Goal: Task Accomplishment & Management: Use online tool/utility

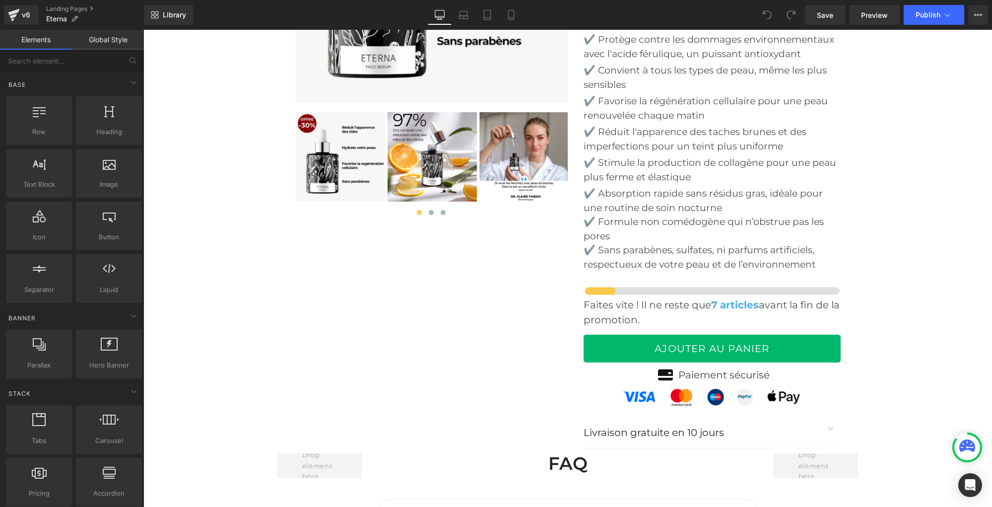
scroll to position [3687, 0]
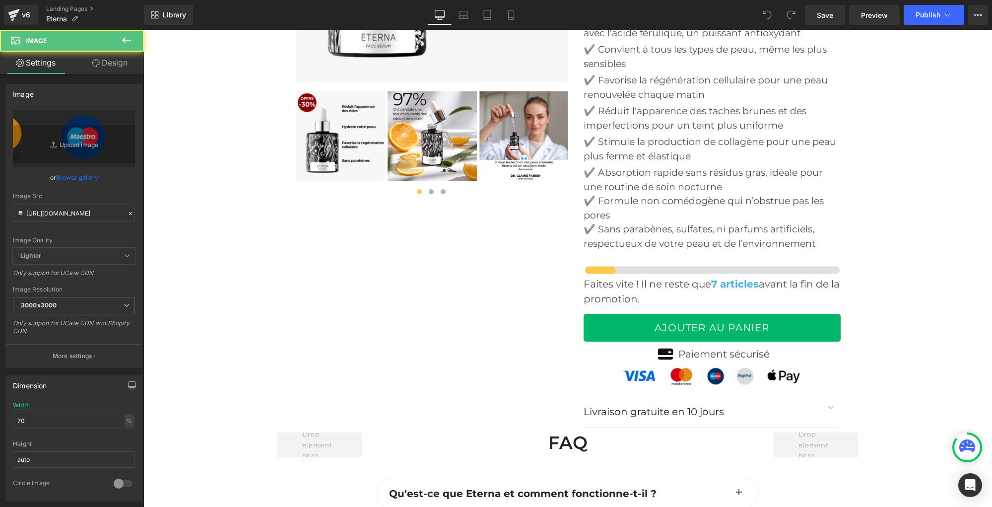
click at [657, 366] on img at bounding box center [712, 377] width 180 height 22
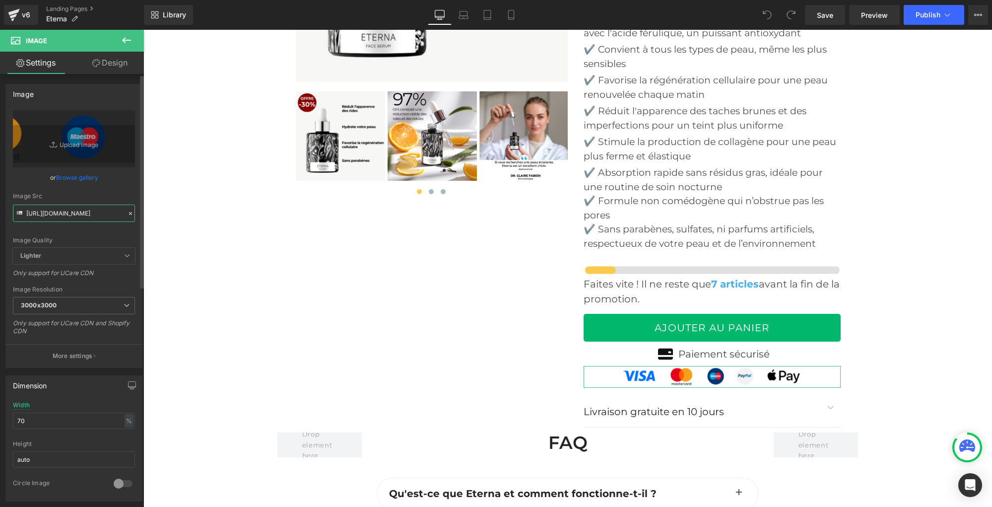
click at [96, 213] on input "[URL][DOMAIN_NAME]" at bounding box center [74, 212] width 122 height 17
paste input "635/6605/3457/files/Badge_Secure_TWINT.jpg?v=175618514"
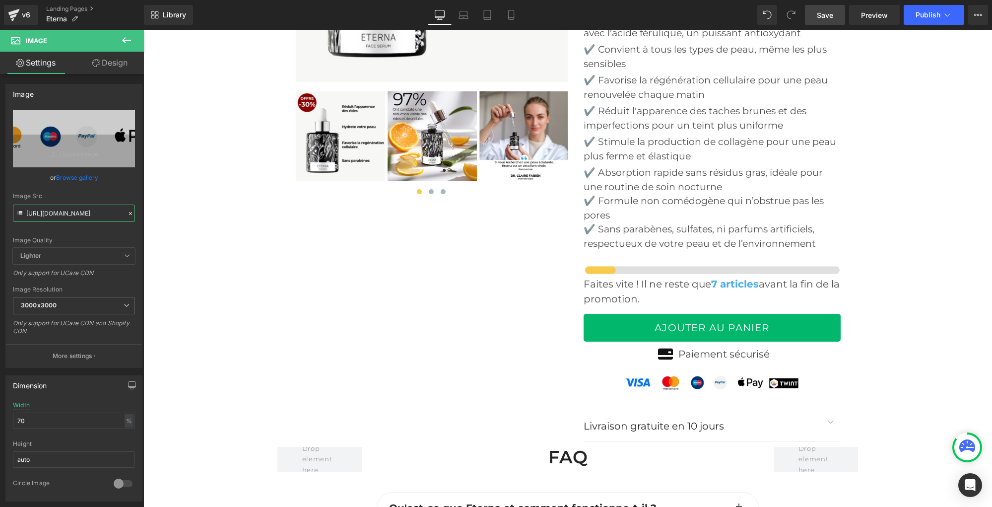
type input "[URL][DOMAIN_NAME]"
click at [811, 16] on link "Save" at bounding box center [825, 15] width 40 height 20
click at [937, 16] on span "Publish" at bounding box center [927, 15] width 25 height 8
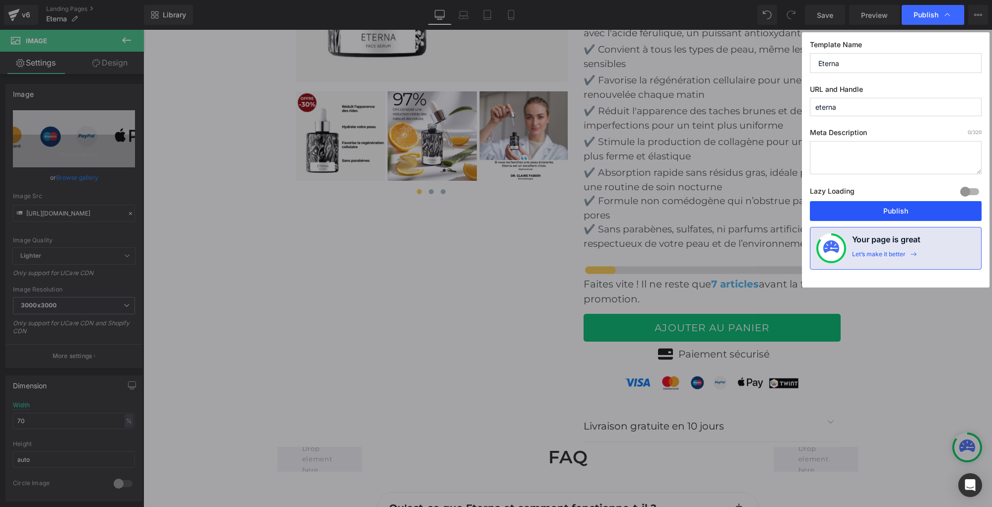
click at [881, 211] on button "Publish" at bounding box center [896, 211] width 172 height 20
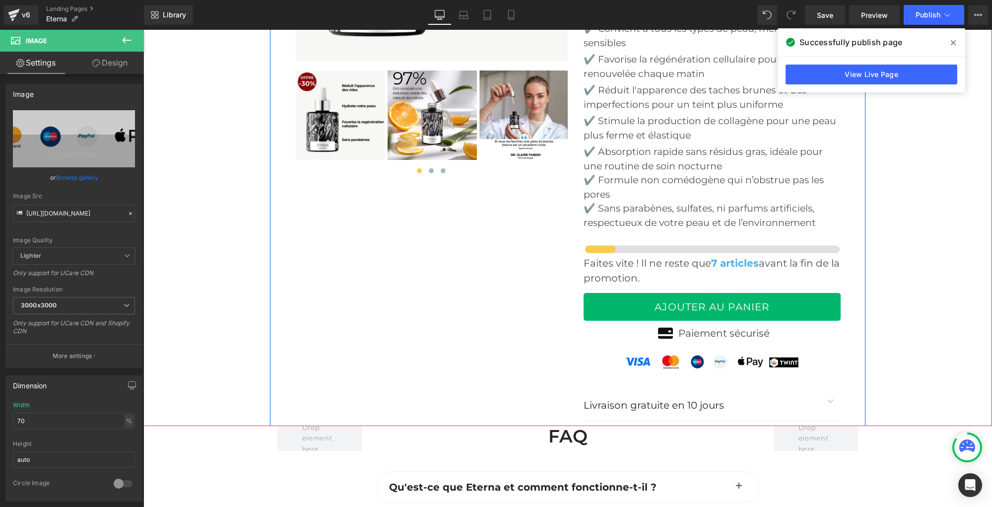
scroll to position [3706, 0]
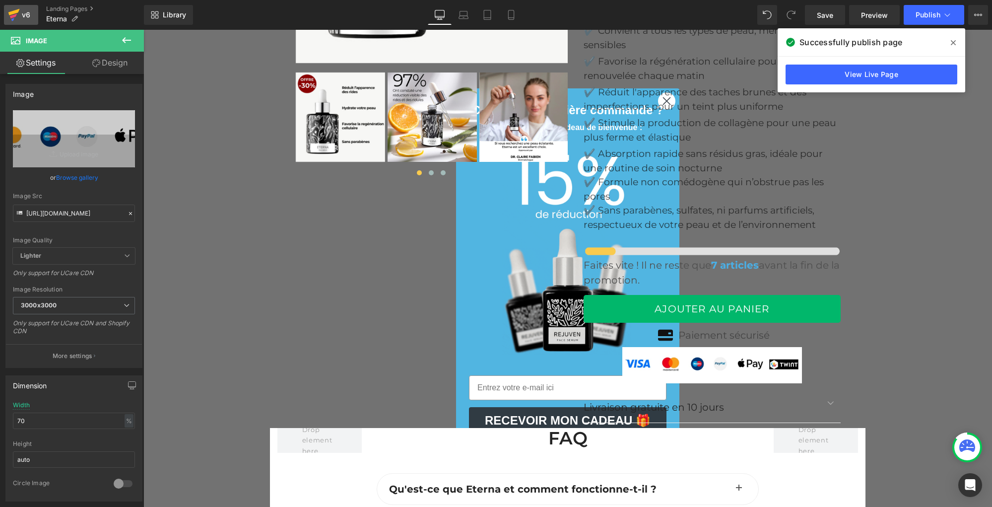
click at [28, 10] on div "v6" at bounding box center [26, 14] width 12 height 13
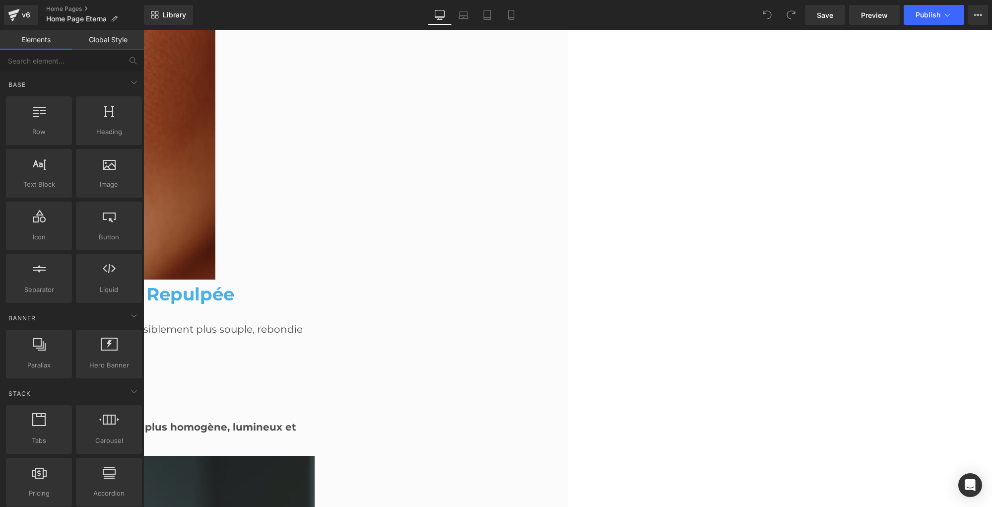
scroll to position [3091, 0]
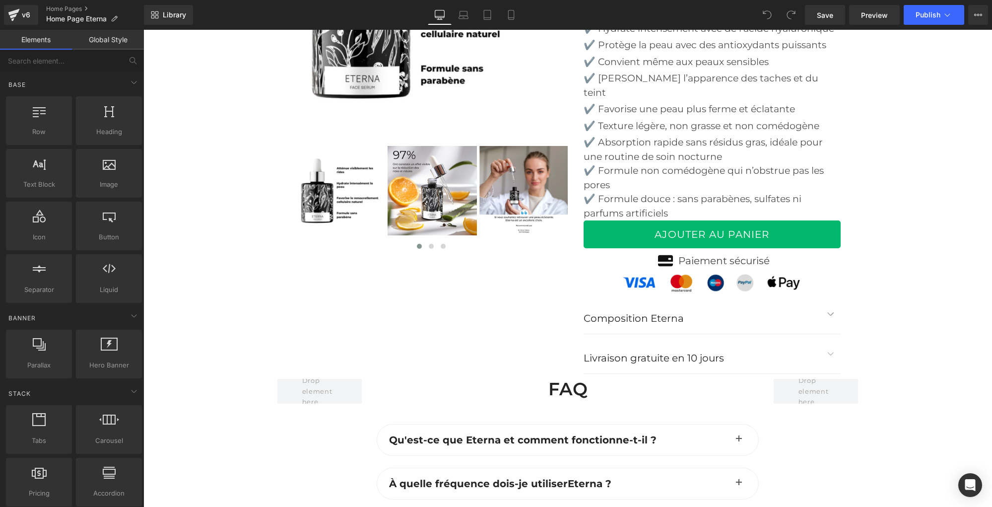
click at [691, 272] on img at bounding box center [712, 283] width 180 height 22
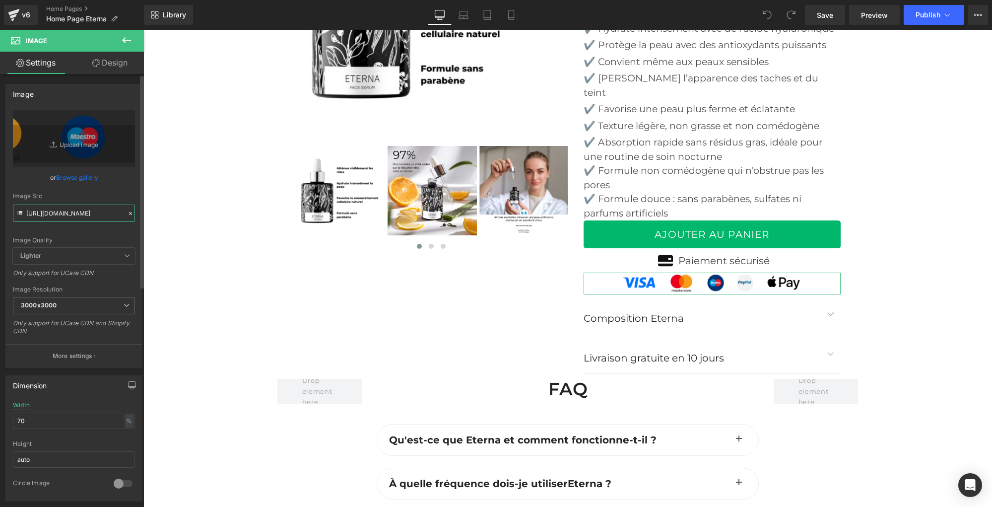
click at [72, 209] on input "[URL][DOMAIN_NAME]" at bounding box center [74, 212] width 122 height 17
click at [73, 209] on input "[URL][DOMAIN_NAME]" at bounding box center [74, 212] width 122 height 17
paste input "635/6605/3457/files/Badge_Secure_TWINT.jpg?v=175618514"
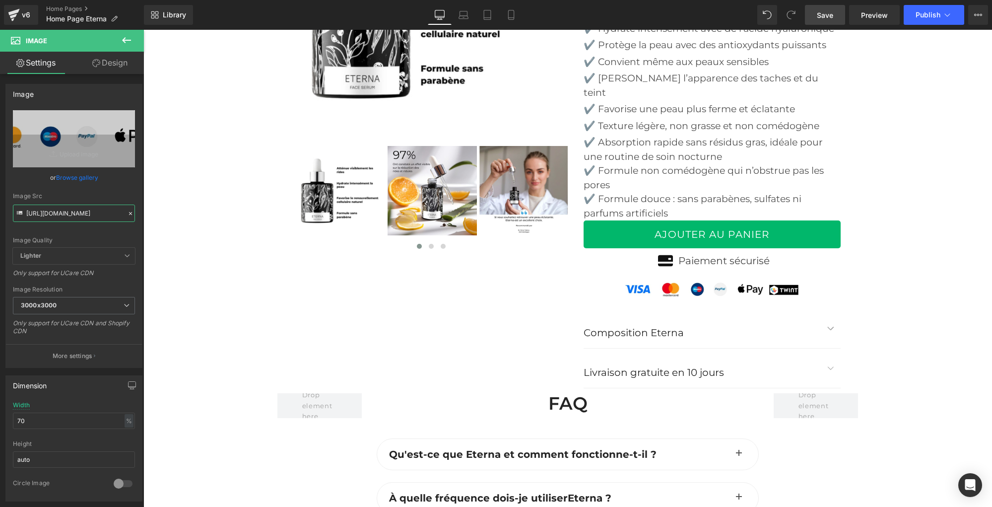
type input "[URL][DOMAIN_NAME]"
click at [814, 16] on link "Save" at bounding box center [825, 15] width 40 height 20
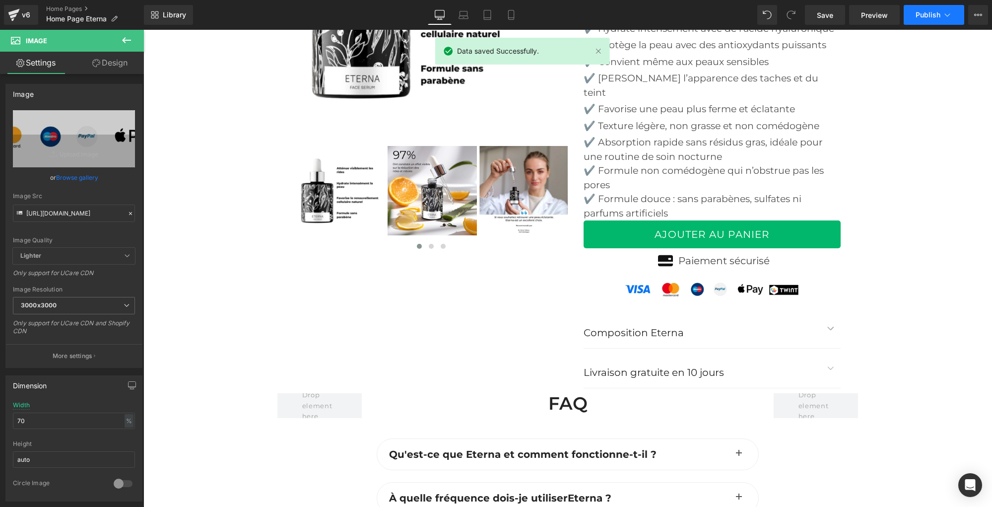
click at [922, 9] on button "Publish" at bounding box center [934, 15] width 61 height 20
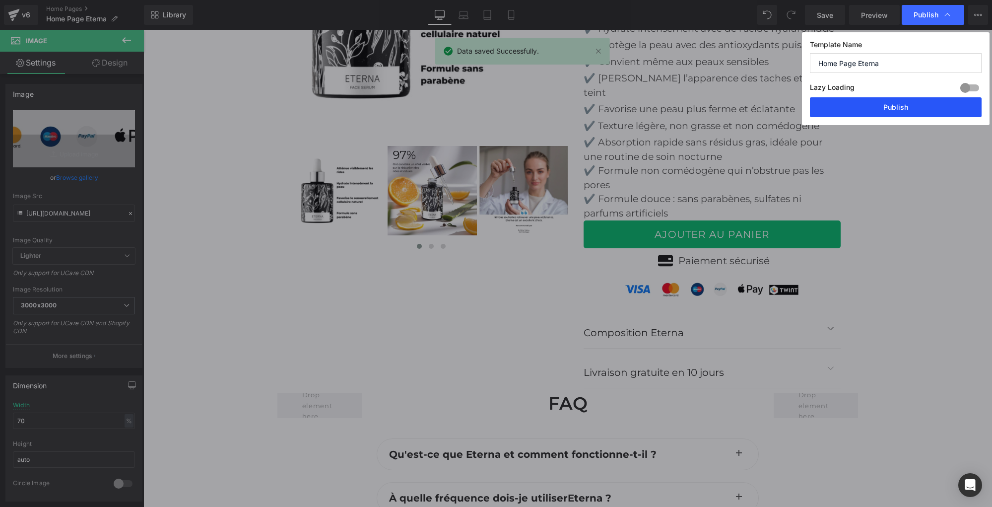
click at [891, 103] on button "Publish" at bounding box center [896, 107] width 172 height 20
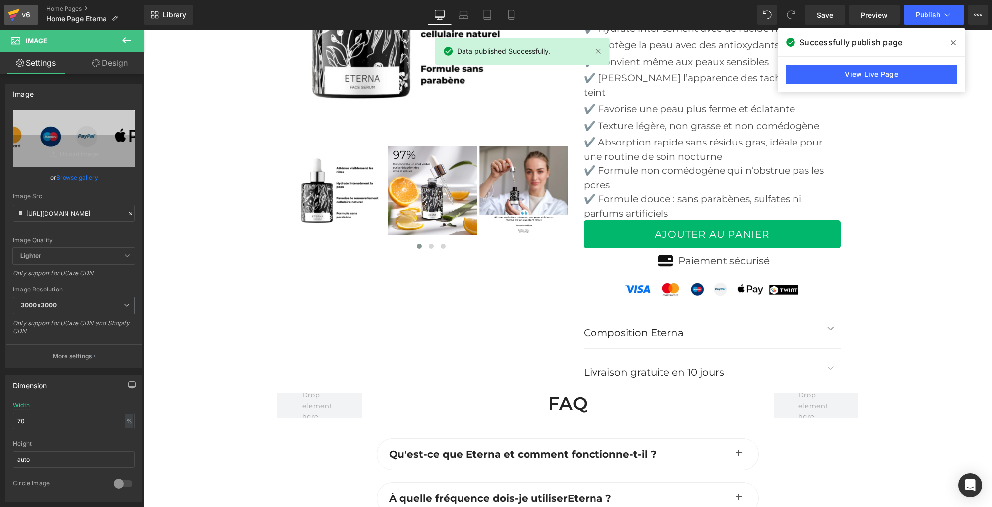
click at [19, 14] on icon at bounding box center [14, 14] width 12 height 25
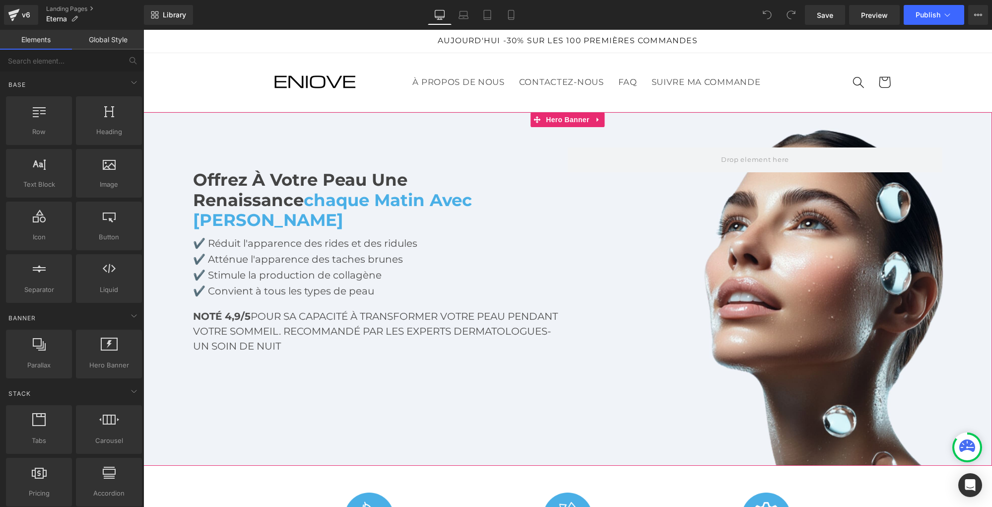
click at [610, 394] on div "Text Block Offrez à votre peau une renaissance chaque matin avec Eterna Heading…" at bounding box center [567, 289] width 848 height 354
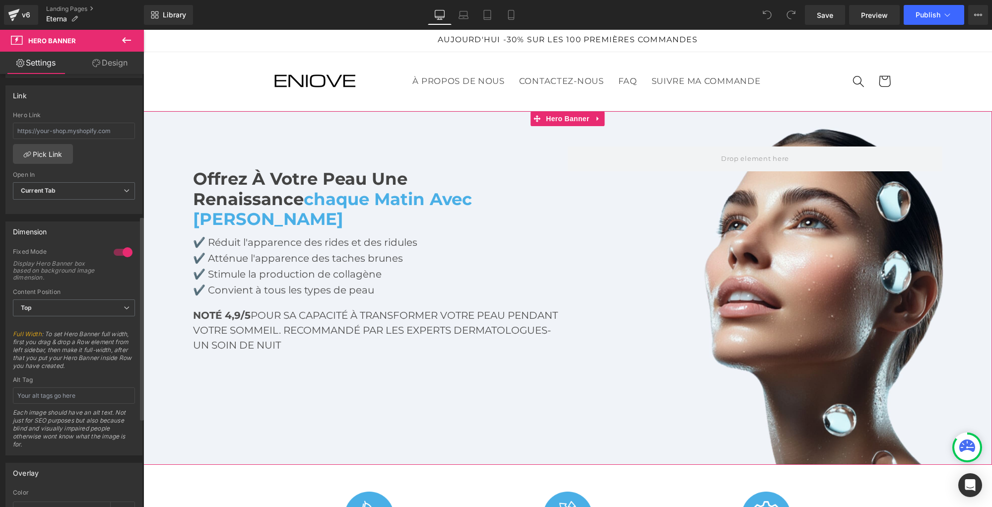
scroll to position [302, 0]
click at [124, 302] on icon at bounding box center [127, 304] width 6 height 6
click at [124, 302] on icon at bounding box center [123, 304] width 6 height 6
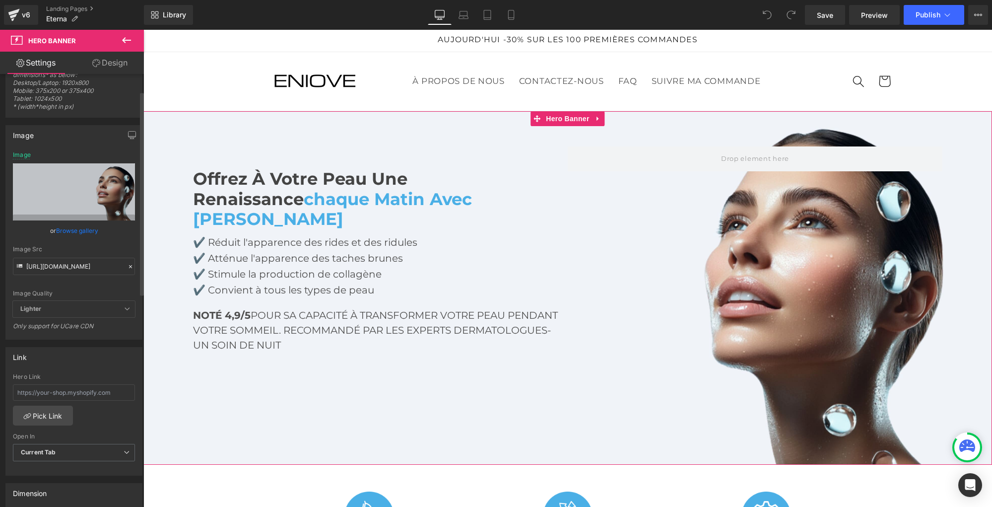
scroll to position [0, 0]
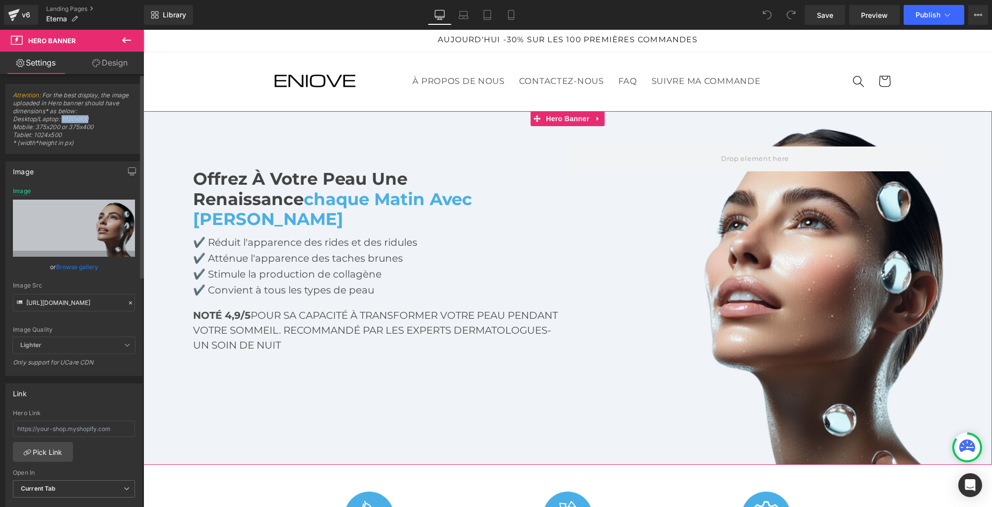
drag, startPoint x: 62, startPoint y: 119, endPoint x: 89, endPoint y: 117, distance: 27.3
click at [89, 117] on span "Attention : For the best display, the image uploaded in Hero banner should have…" at bounding box center [74, 122] width 122 height 62
copy span "1920x800"
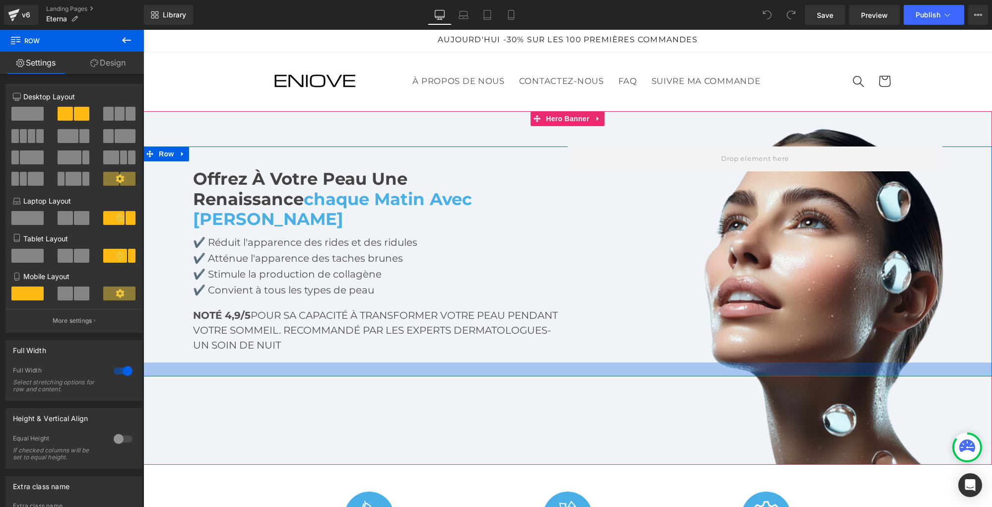
drag, startPoint x: 308, startPoint y: 340, endPoint x: 307, endPoint y: 354, distance: 13.9
click at [307, 362] on div at bounding box center [567, 369] width 848 height 14
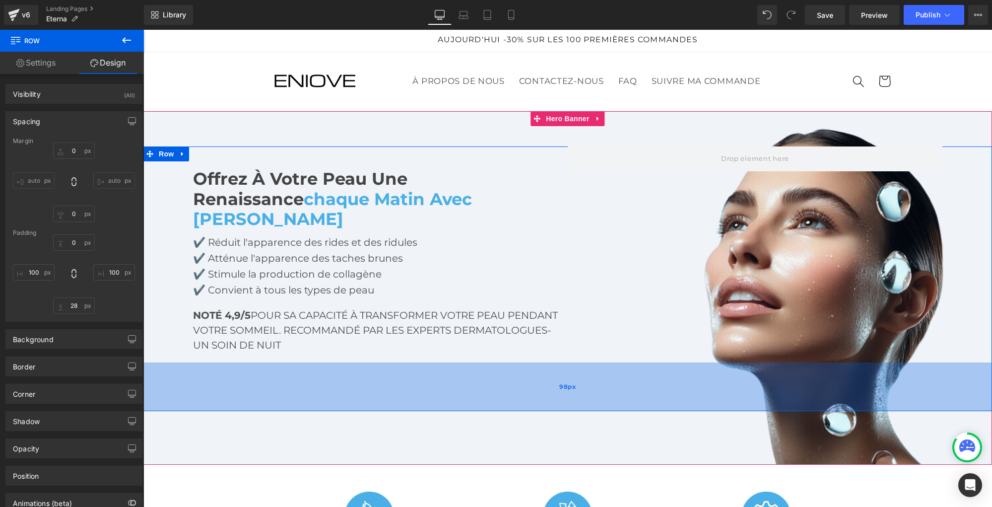
drag, startPoint x: 307, startPoint y: 354, endPoint x: 307, endPoint y: 389, distance: 34.7
click at [307, 389] on div "98px" at bounding box center [567, 386] width 848 height 49
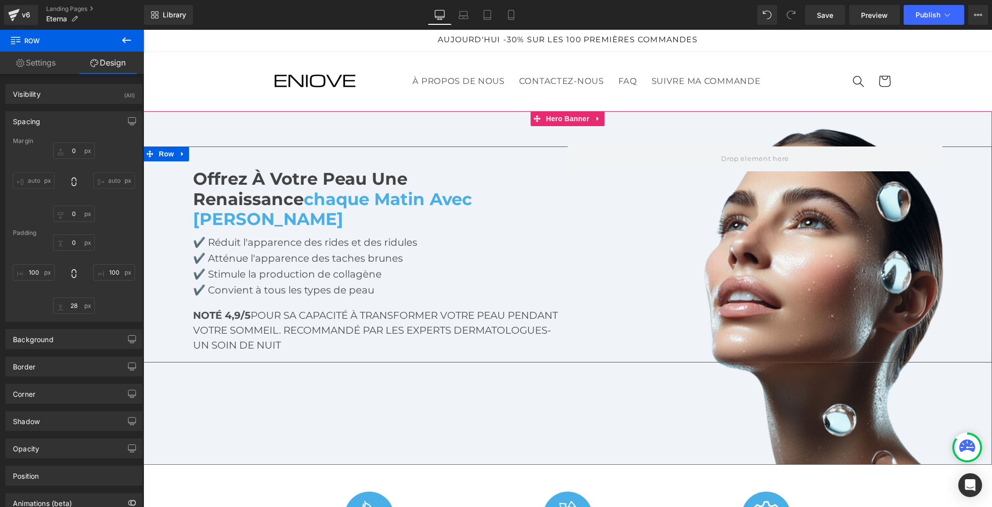
drag, startPoint x: 307, startPoint y: 389, endPoint x: 310, endPoint y: 340, distance: 48.7
click at [310, 340] on div "Text Block Offrez à votre peau une renaissance chaque matin avec Eterna Heading…" at bounding box center [567, 254] width 848 height 216
click at [370, 456] on div "Text Block Offrez à votre peau une renaissance chaque matin avec Eterna Heading…" at bounding box center [567, 288] width 848 height 354
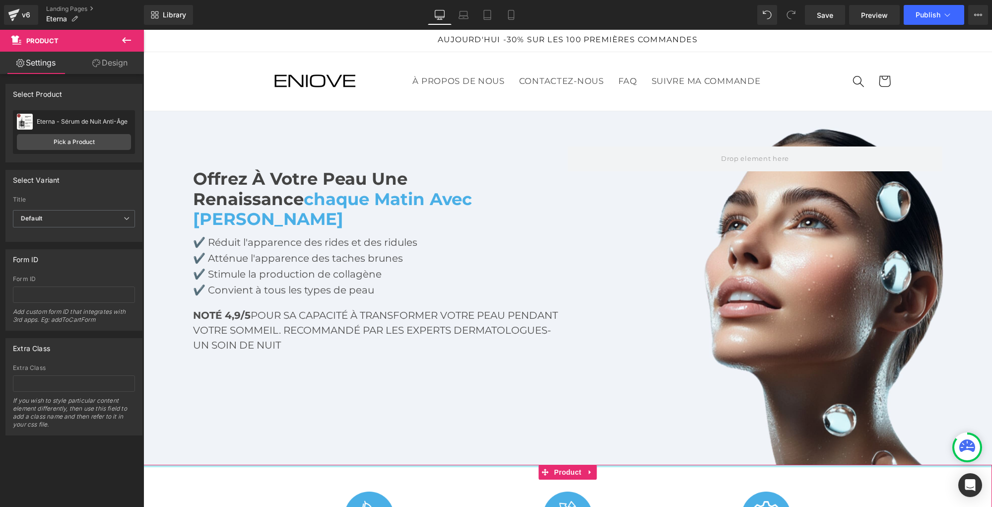
drag, startPoint x: 369, startPoint y: 464, endPoint x: 369, endPoint y: 418, distance: 46.6
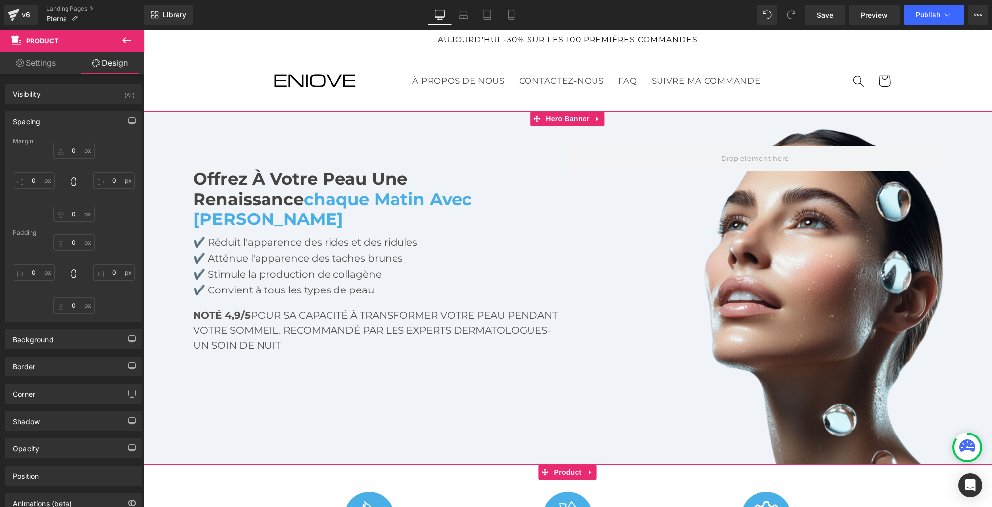
click at [458, 111] on div "Text Block Offrez à votre peau une renaissance chaque matin avec Eterna Heading…" at bounding box center [567, 288] width 848 height 354
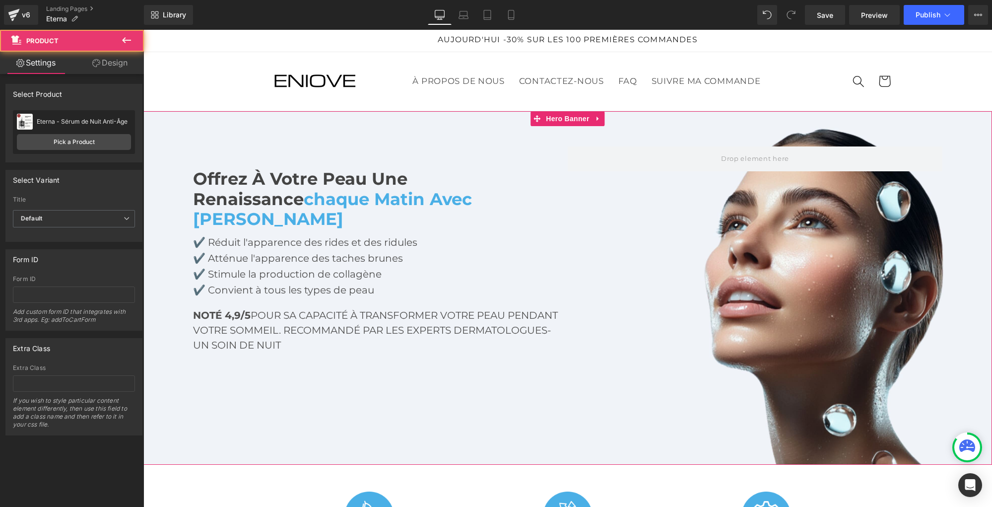
drag, startPoint x: 725, startPoint y: 465, endPoint x: 725, endPoint y: 459, distance: 6.0
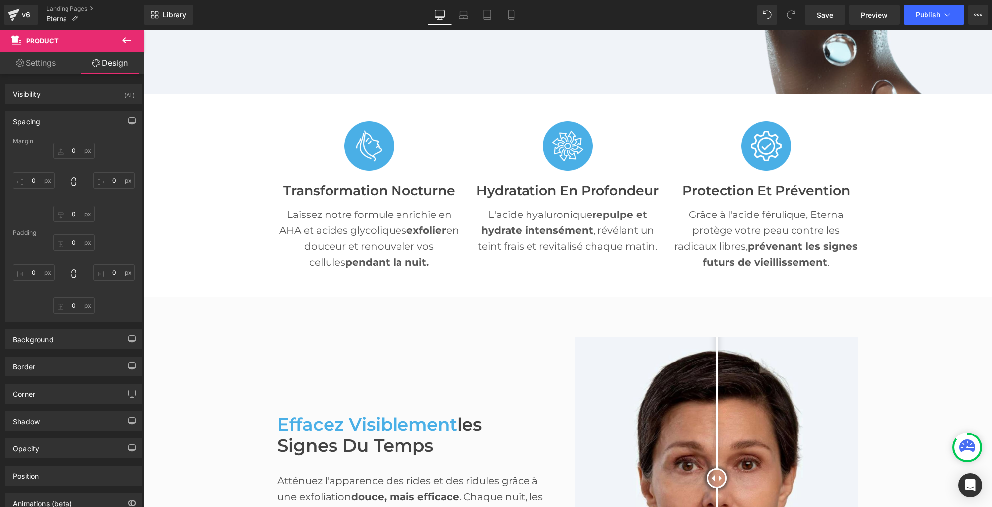
scroll to position [377, 0]
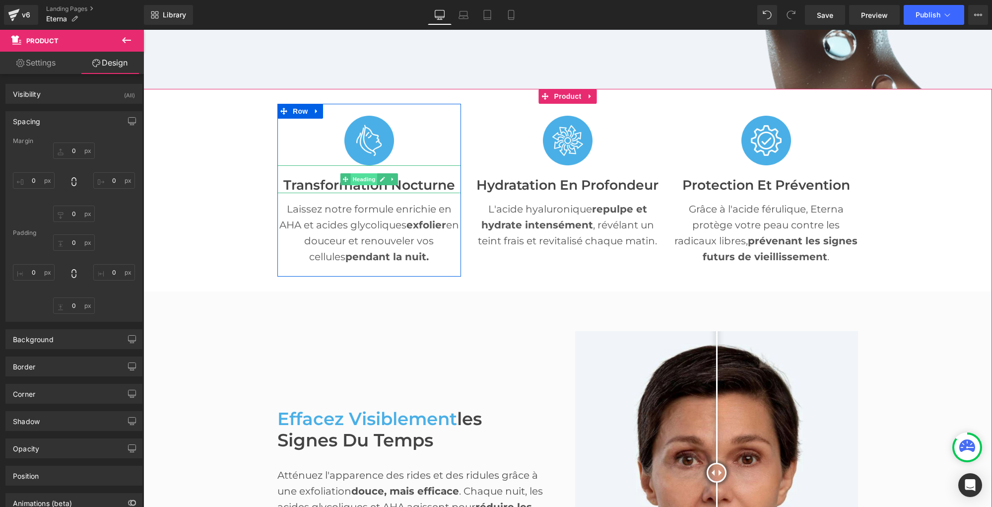
click at [367, 183] on span "Heading" at bounding box center [364, 179] width 27 height 12
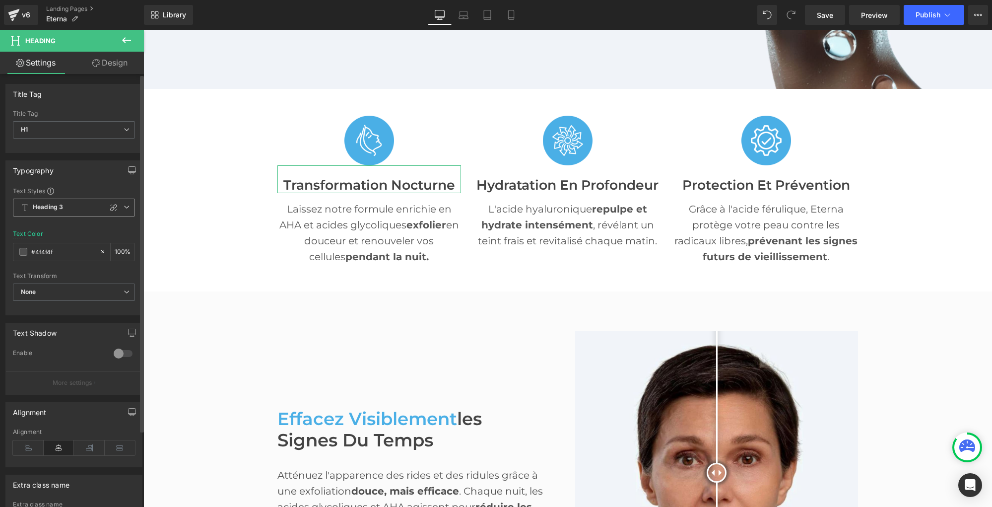
click at [124, 206] on icon at bounding box center [127, 207] width 6 height 6
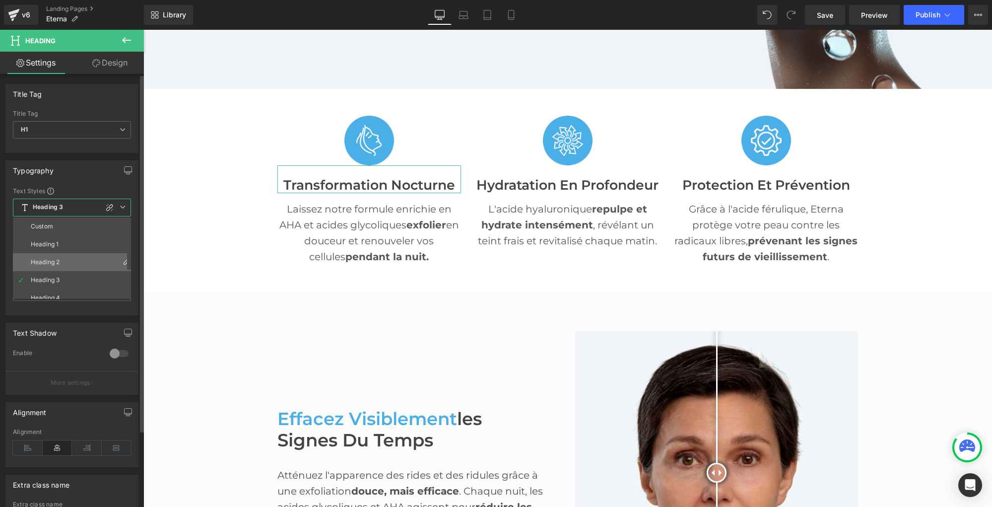
click at [61, 263] on li "Heading 2" at bounding box center [74, 262] width 123 height 18
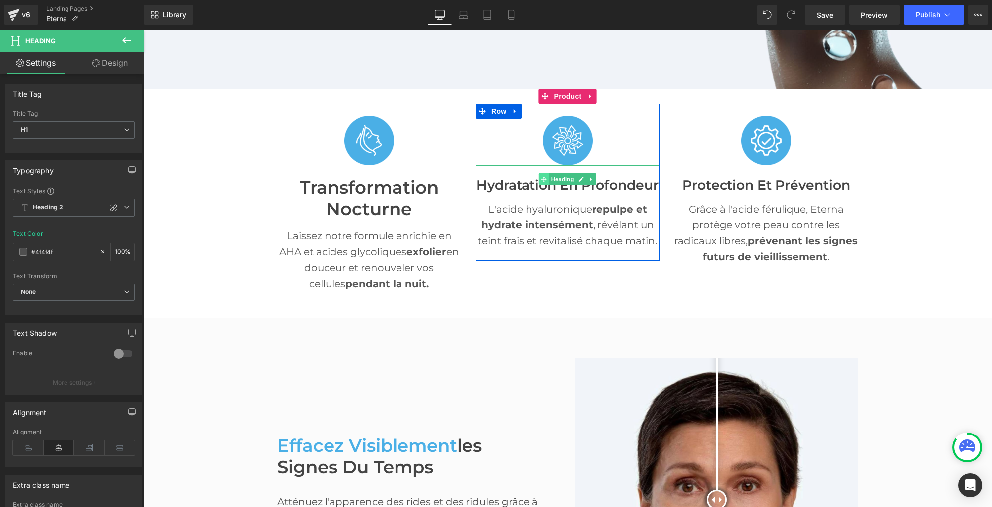
drag, startPoint x: 558, startPoint y: 178, endPoint x: 547, endPoint y: 182, distance: 12.3
click at [558, 178] on span "Heading" at bounding box center [562, 179] width 27 height 12
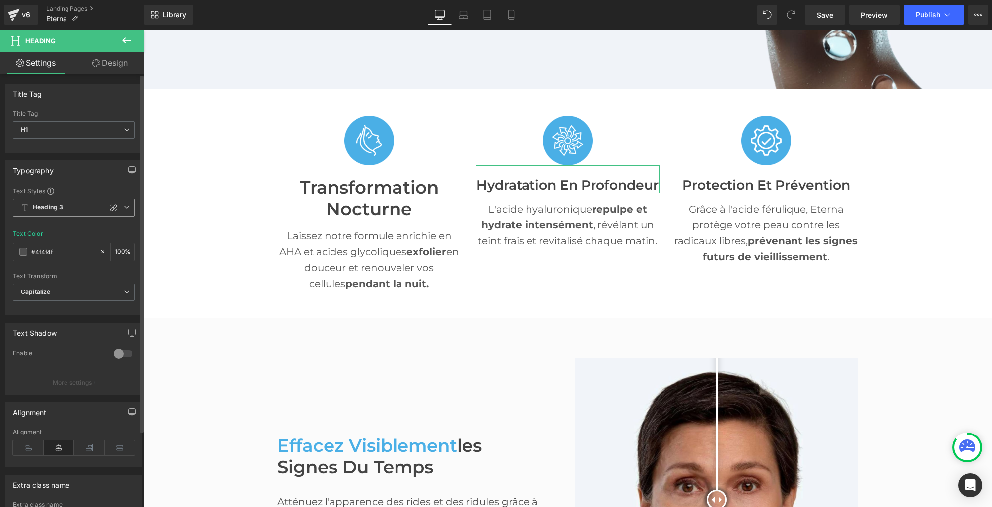
click at [124, 209] on icon at bounding box center [127, 207] width 6 height 6
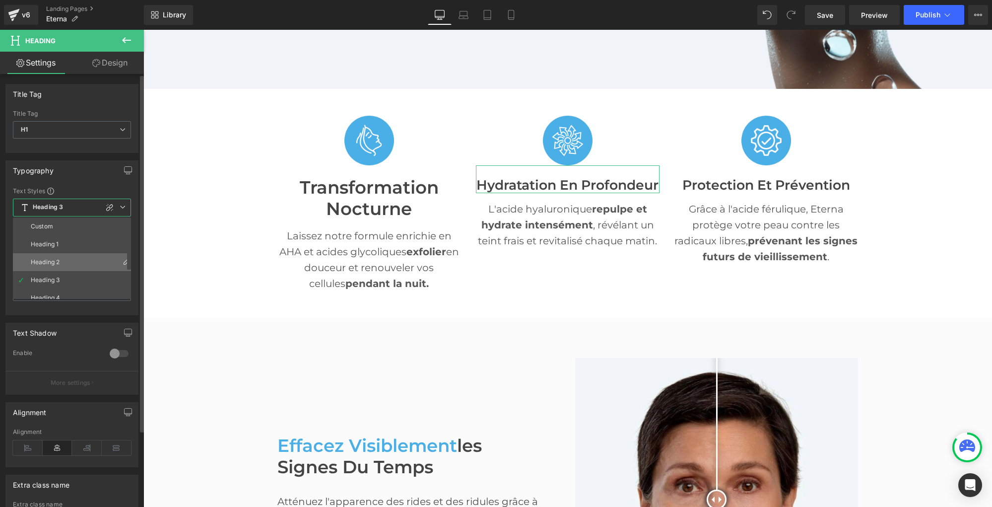
click at [55, 259] on div "Heading 2" at bounding box center [45, 262] width 29 height 7
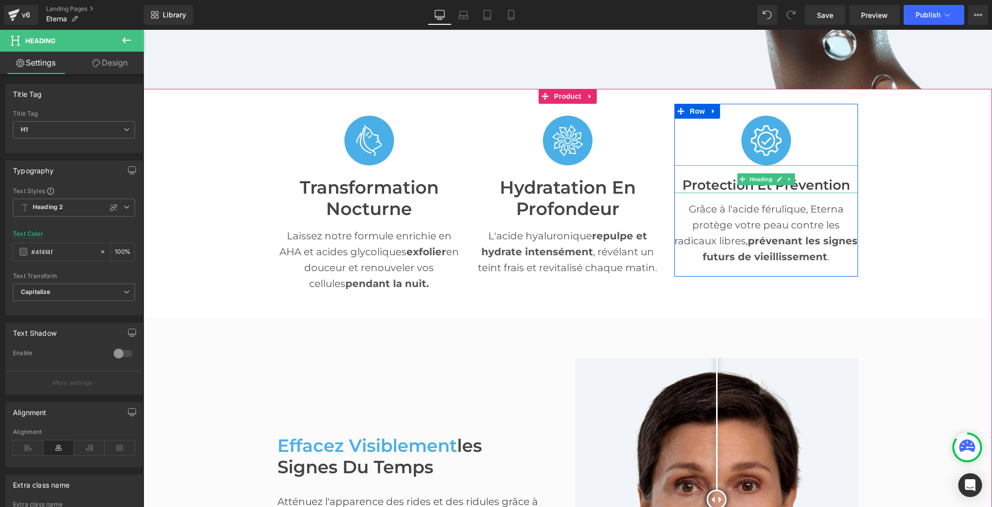
scroll to position [376, 0]
click at [780, 185] on font "Protection et Prévention" at bounding box center [766, 185] width 168 height 16
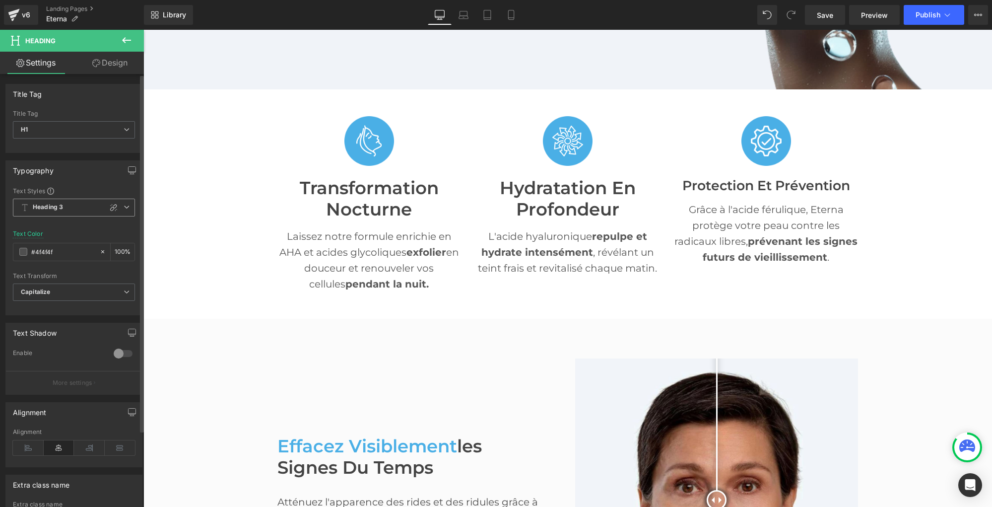
click at [124, 206] on icon at bounding box center [127, 207] width 6 height 6
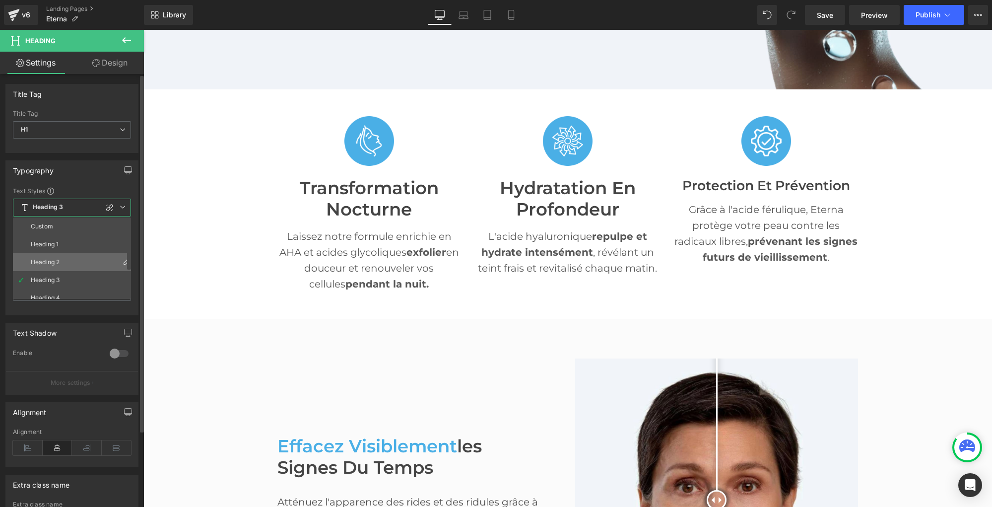
scroll to position [2, 0]
click at [70, 256] on li "Heading 2" at bounding box center [74, 260] width 123 height 18
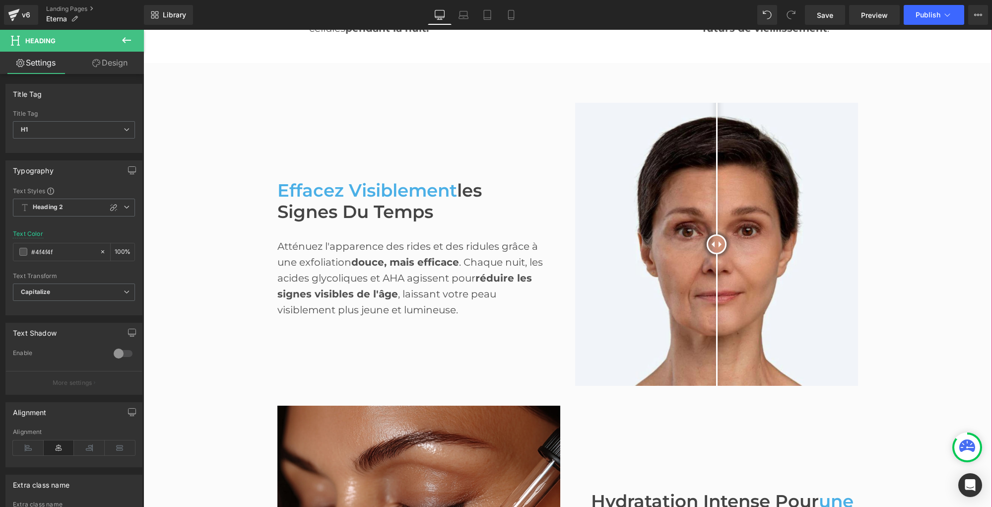
scroll to position [638, 0]
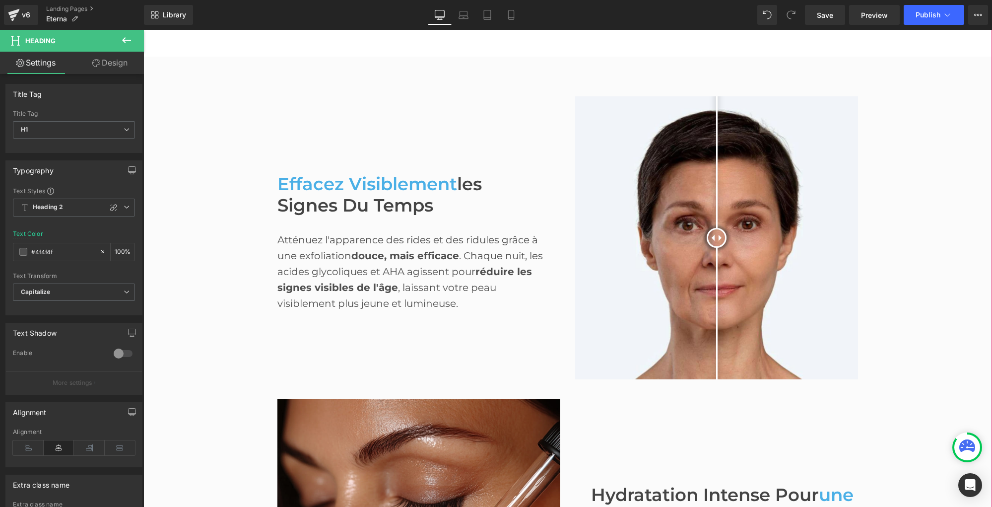
click at [325, 185] on span "Effacez Visiblement" at bounding box center [367, 183] width 180 height 21
click at [126, 208] on span "Heading 2" at bounding box center [74, 207] width 122 height 18
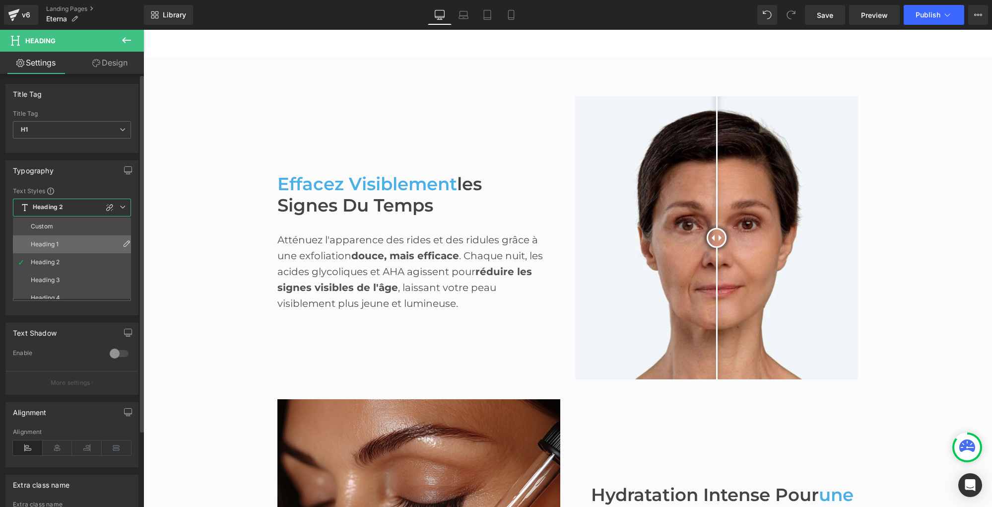
click at [58, 239] on li "Heading 1" at bounding box center [74, 244] width 123 height 18
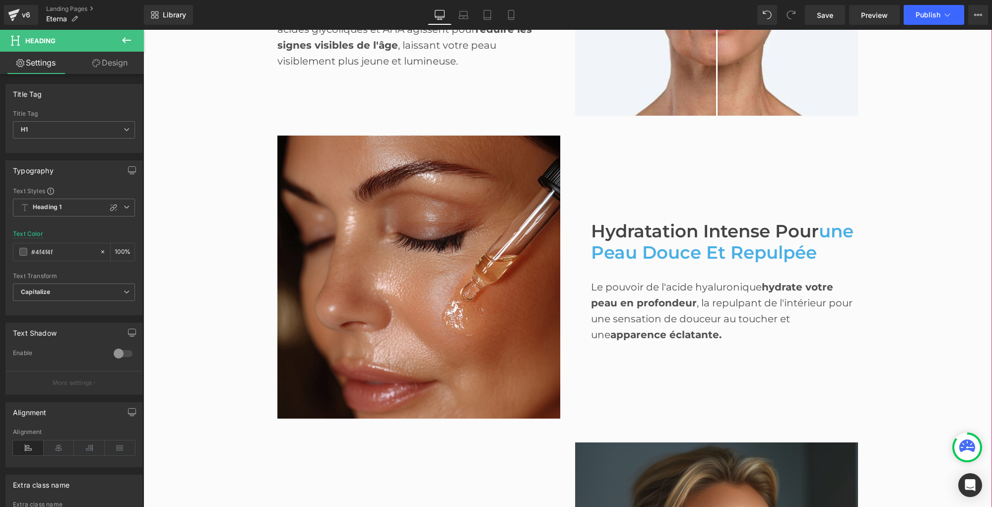
scroll to position [906, 0]
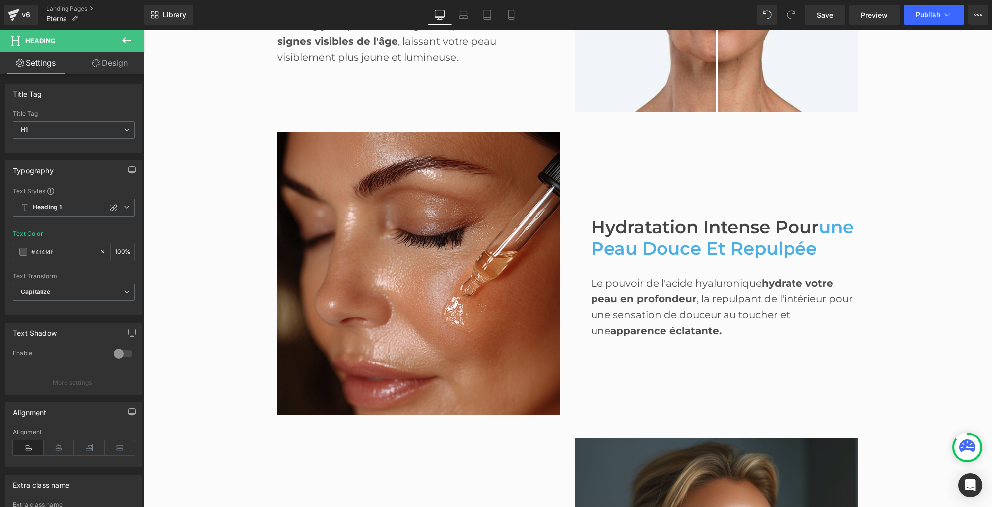
click at [628, 233] on span "une Peau douce et Repulpée" at bounding box center [722, 237] width 262 height 43
click at [124, 208] on icon at bounding box center [127, 207] width 6 height 6
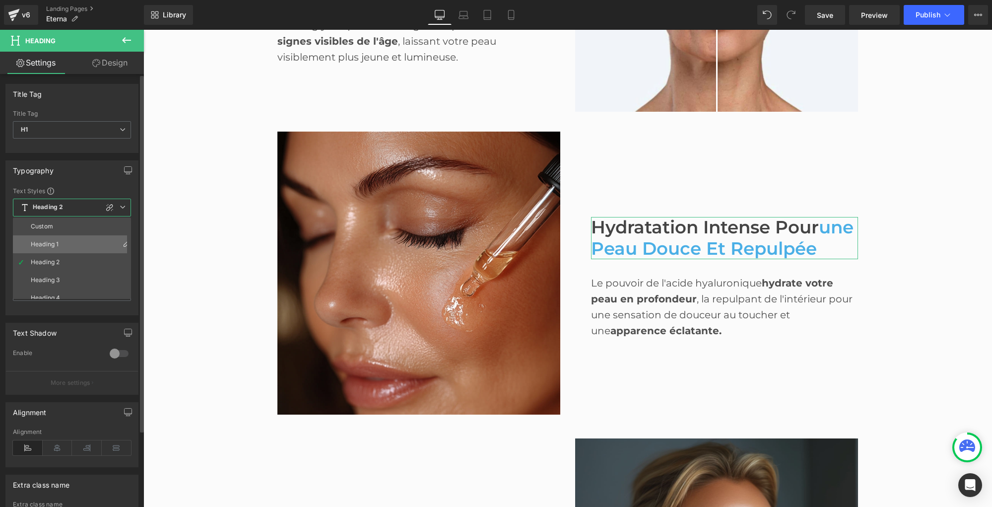
click at [52, 242] on div "Heading 1" at bounding box center [45, 244] width 28 height 7
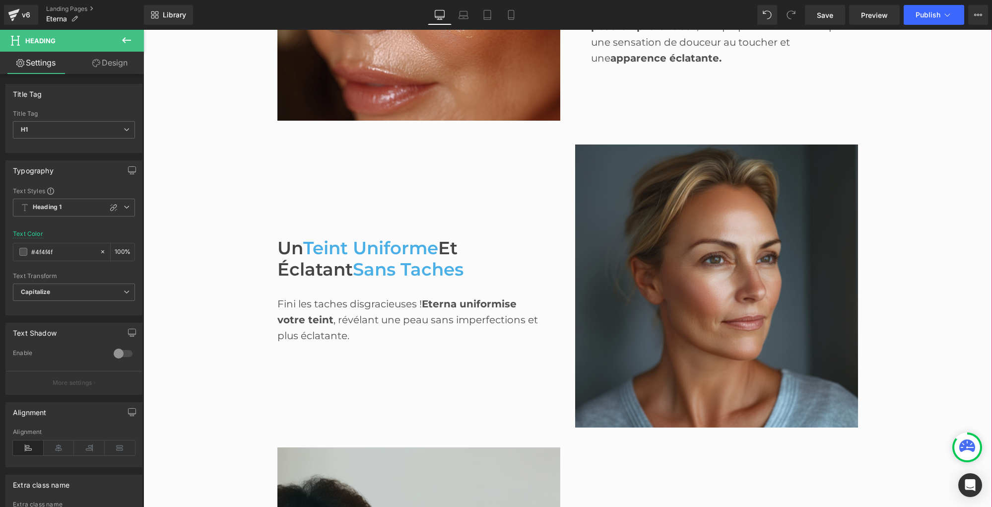
scroll to position [1208, 0]
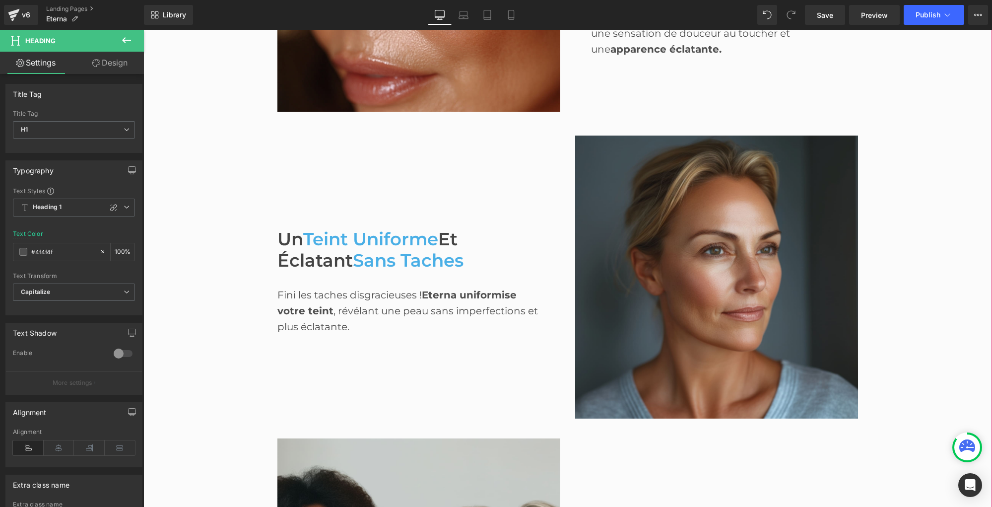
click at [335, 262] on span "Et Éclatant" at bounding box center [367, 249] width 180 height 43
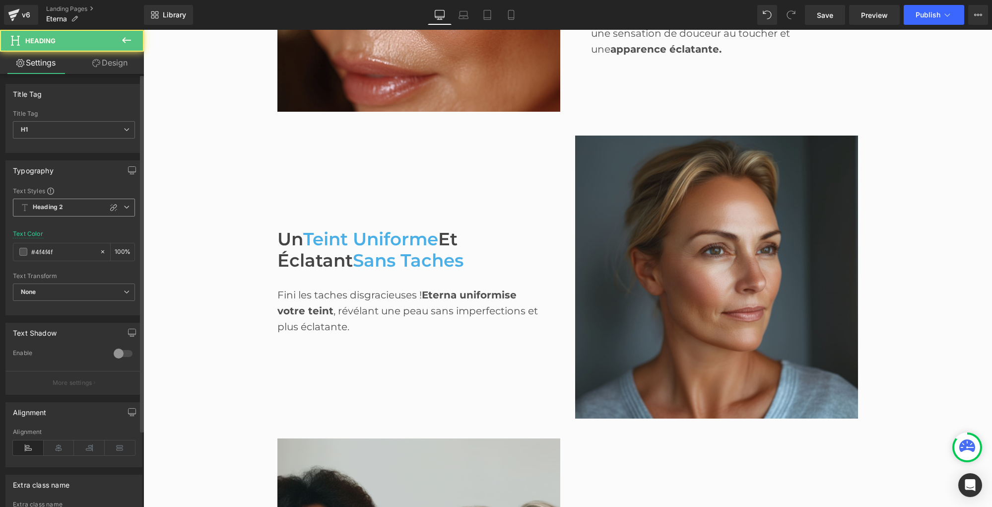
click at [125, 210] on span "Heading 2" at bounding box center [74, 207] width 122 height 18
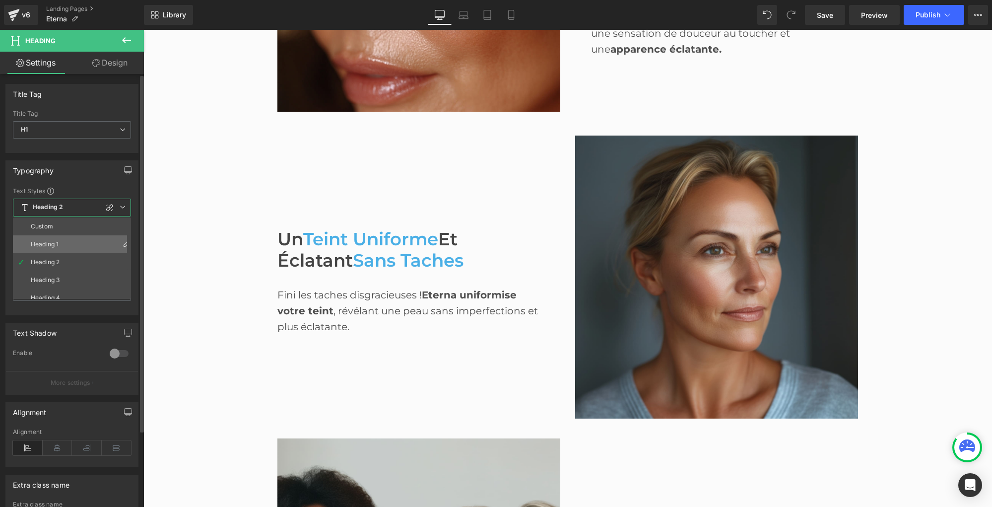
click at [64, 241] on li "Heading 1" at bounding box center [74, 244] width 123 height 18
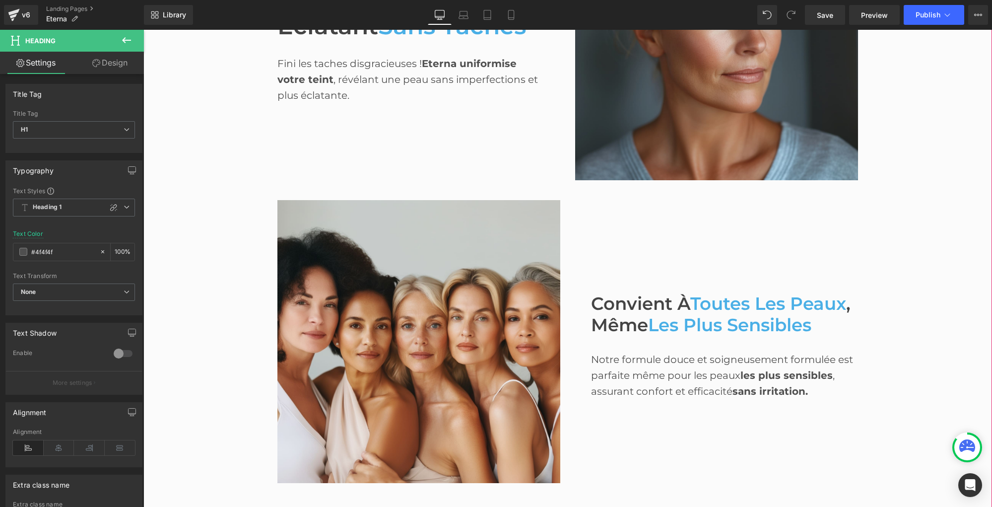
scroll to position [1453, 0]
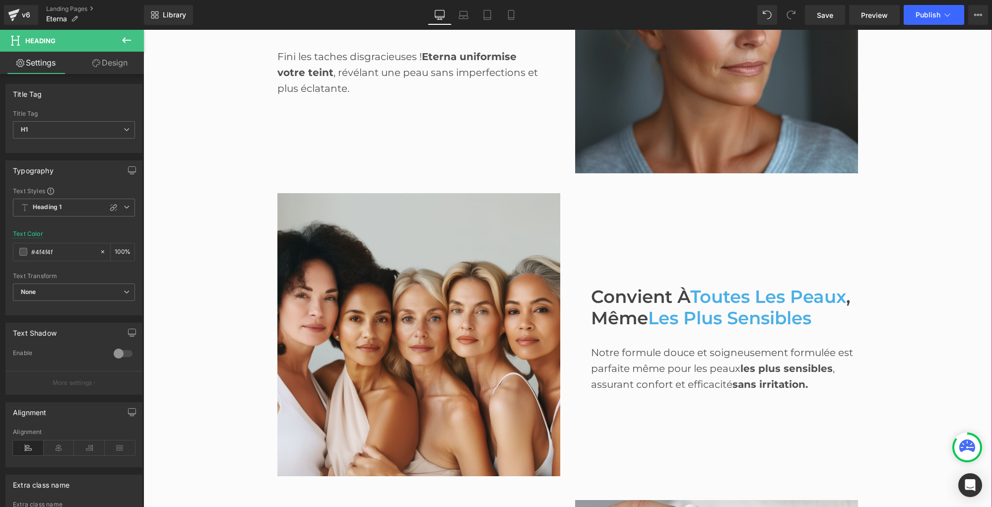
click at [682, 319] on span "Les Plus Sensibles" at bounding box center [729, 317] width 163 height 21
click at [126, 212] on span "Heading 2" at bounding box center [74, 207] width 122 height 18
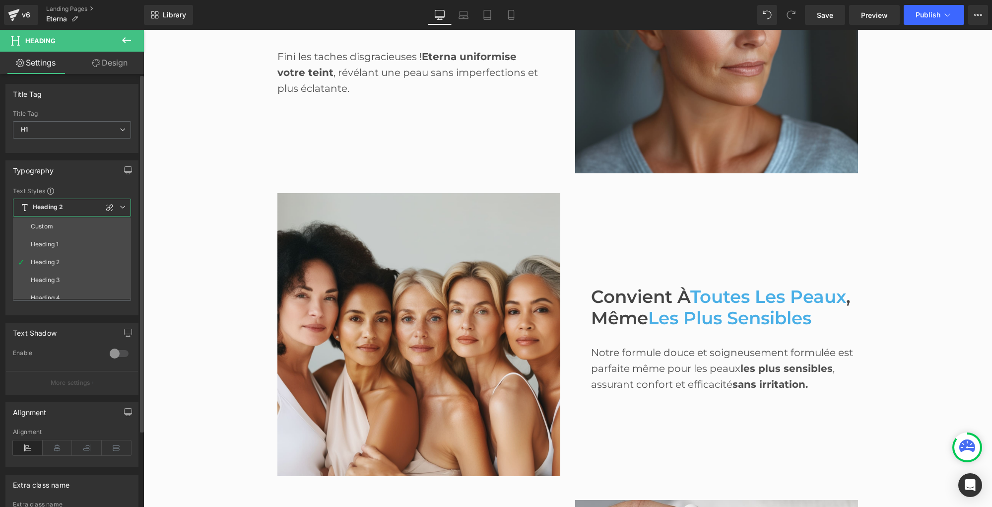
click at [68, 242] on li "Heading 1" at bounding box center [74, 244] width 123 height 18
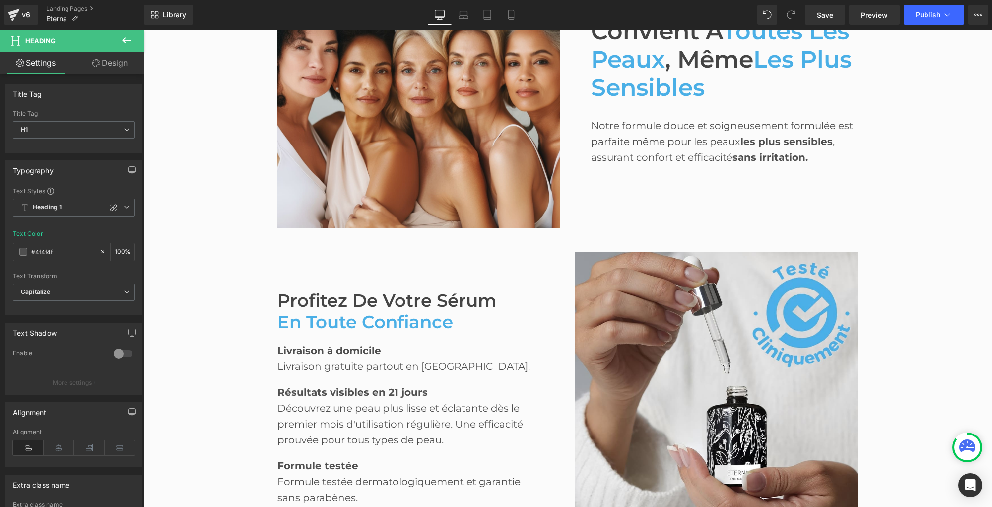
scroll to position [1703, 0]
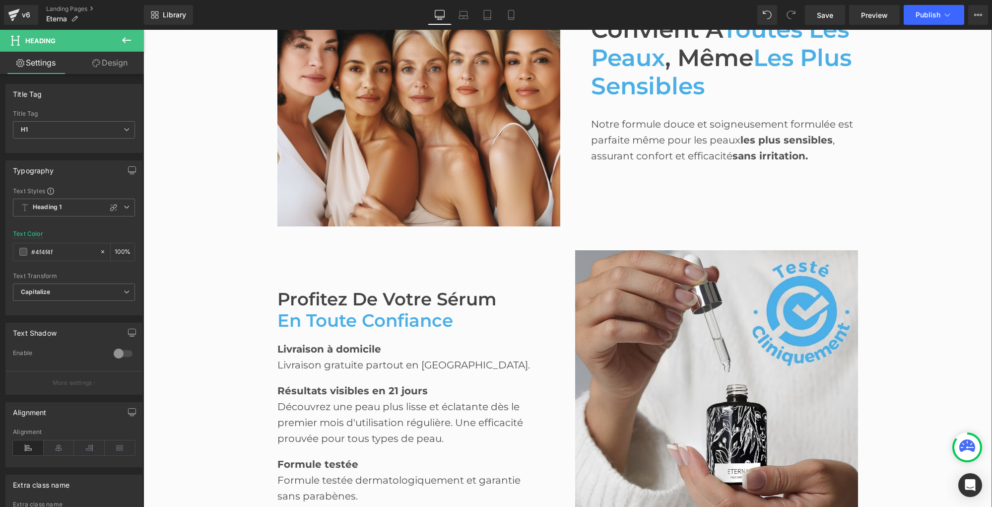
click at [348, 306] on font "Profitez de votre sérum" at bounding box center [386, 298] width 219 height 21
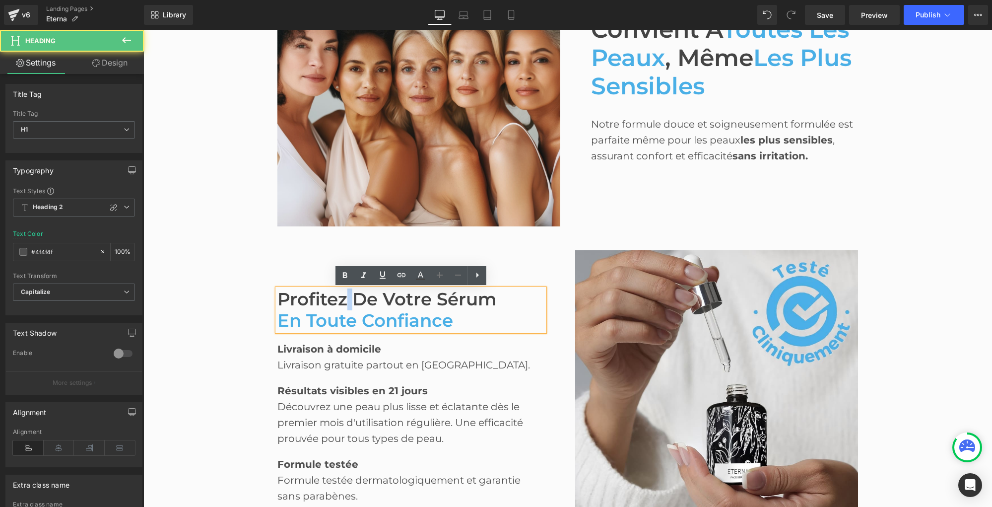
click at [348, 306] on font "Profitez de votre sérum" at bounding box center [386, 298] width 219 height 21
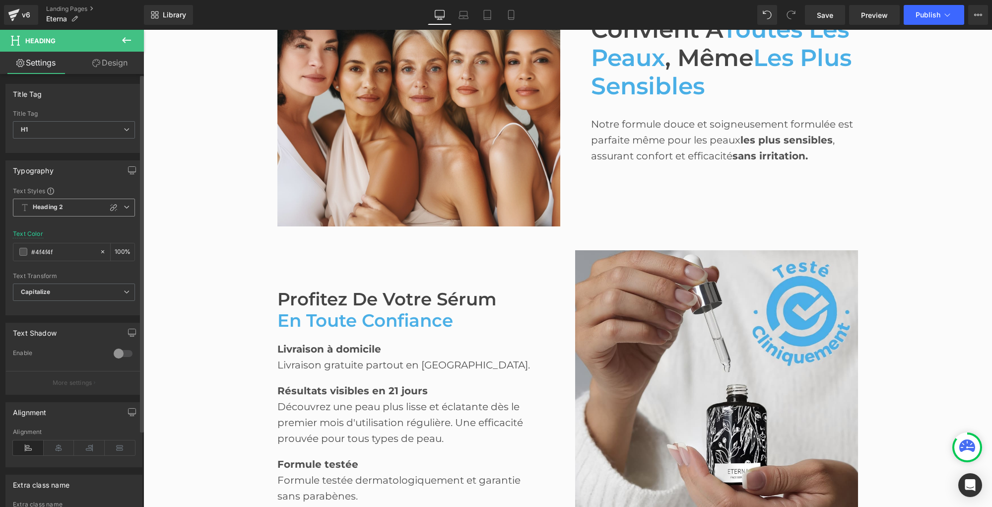
click at [124, 207] on icon at bounding box center [127, 207] width 6 height 6
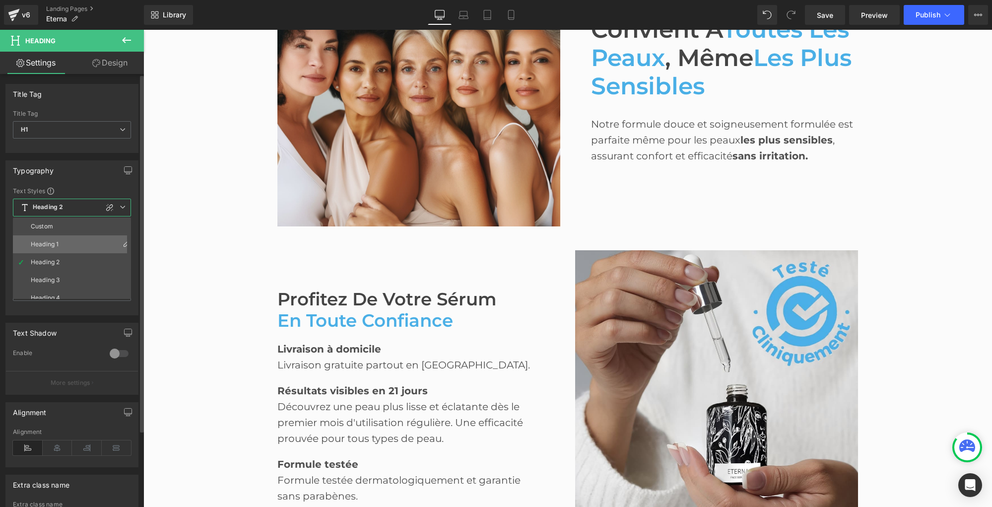
click at [43, 238] on li "Heading 1" at bounding box center [74, 244] width 123 height 18
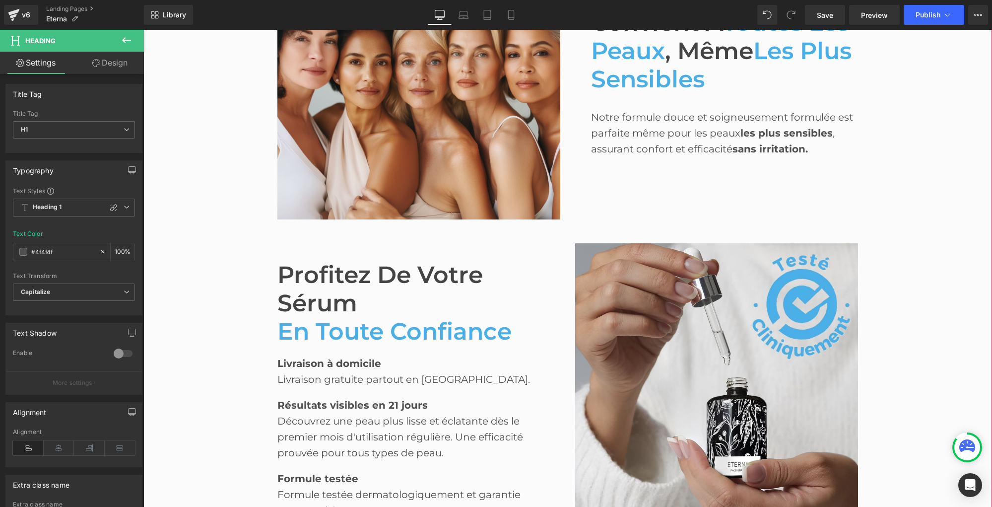
scroll to position [1711, 0]
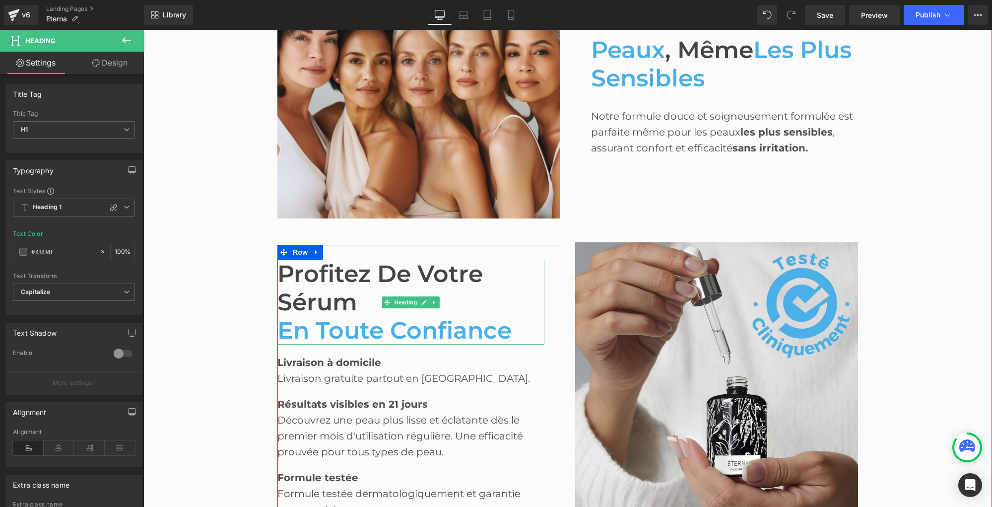
click at [352, 305] on font "Profitez de votre sérum" at bounding box center [379, 287] width 205 height 57
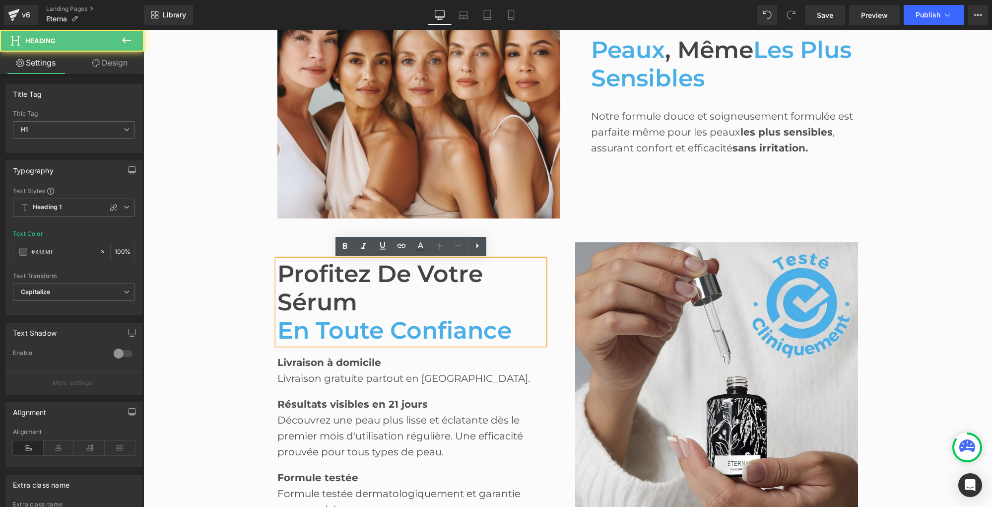
click at [280, 329] on span "en toute confiance" at bounding box center [394, 330] width 234 height 29
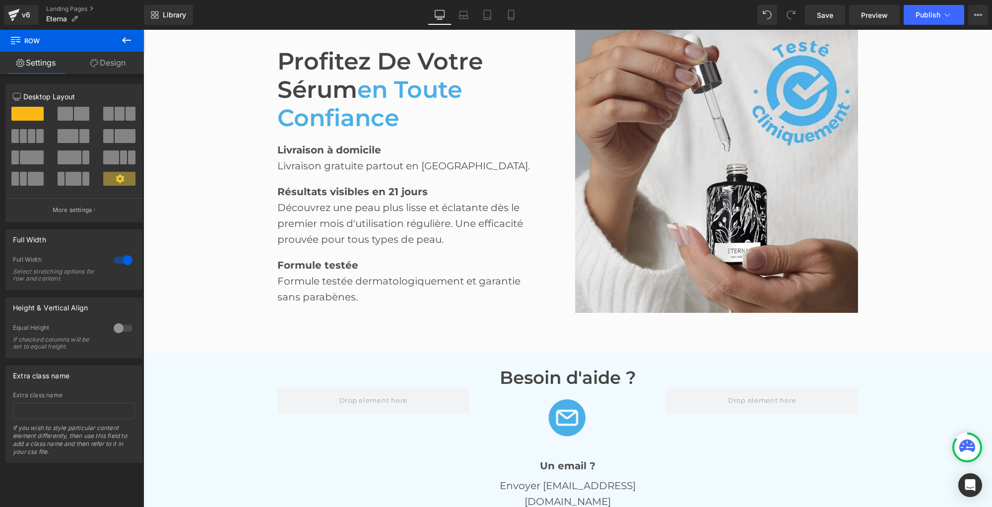
scroll to position [1929, 0]
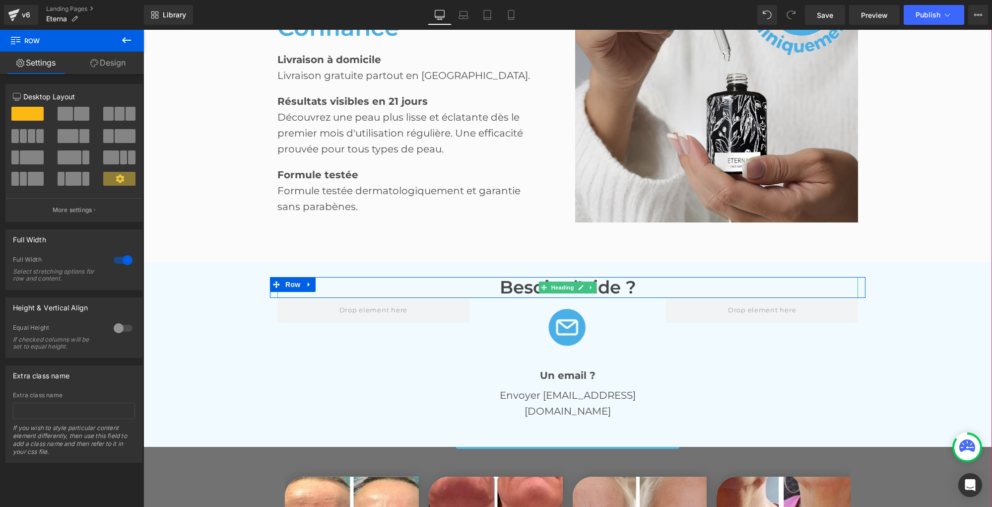
click at [519, 284] on font "Besoin d'aide ?" at bounding box center [568, 286] width 136 height 21
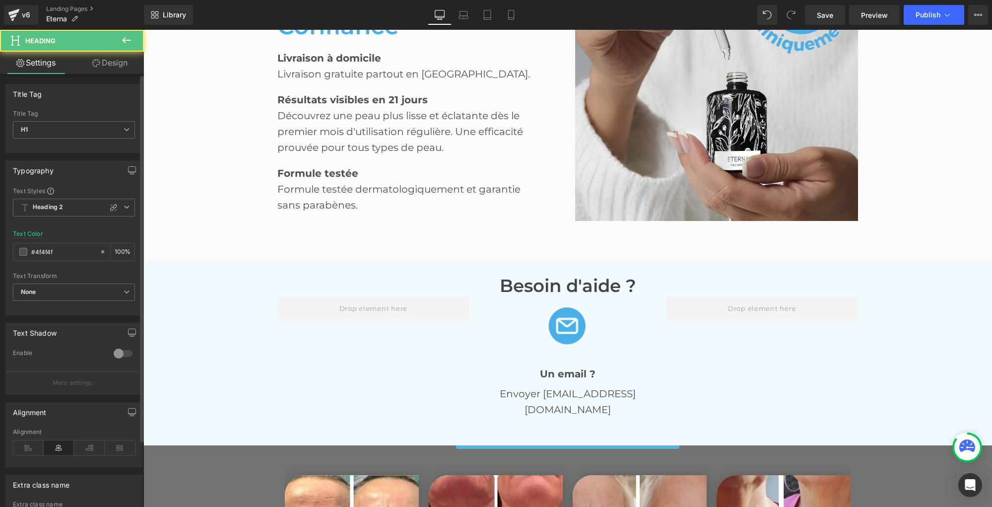
scroll to position [0, 0]
click at [124, 207] on icon at bounding box center [127, 206] width 6 height 6
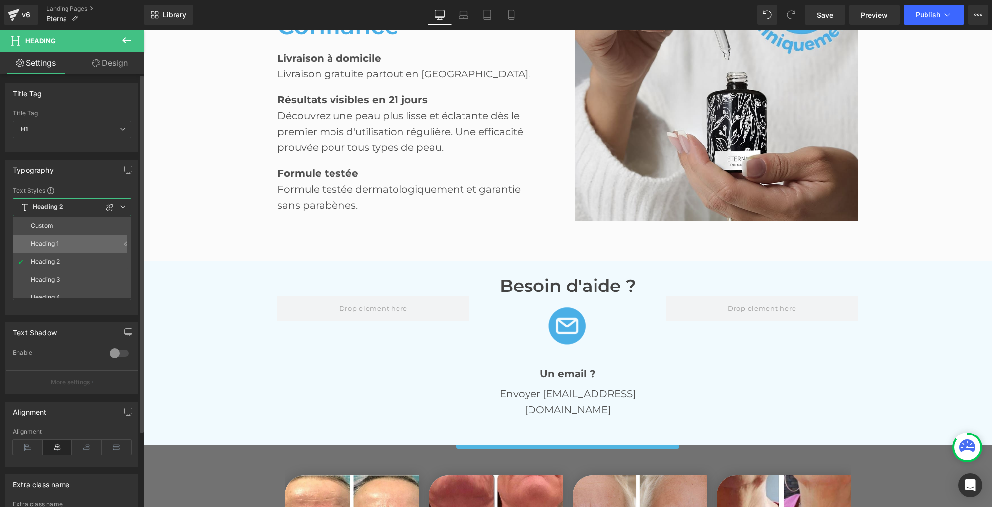
click at [55, 246] on div "Heading 1" at bounding box center [45, 243] width 28 height 7
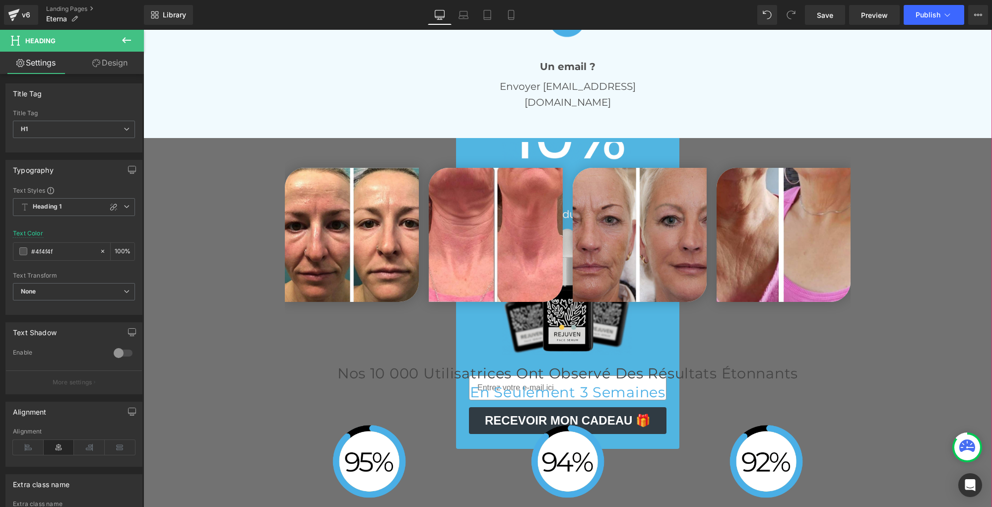
scroll to position [2368, 0]
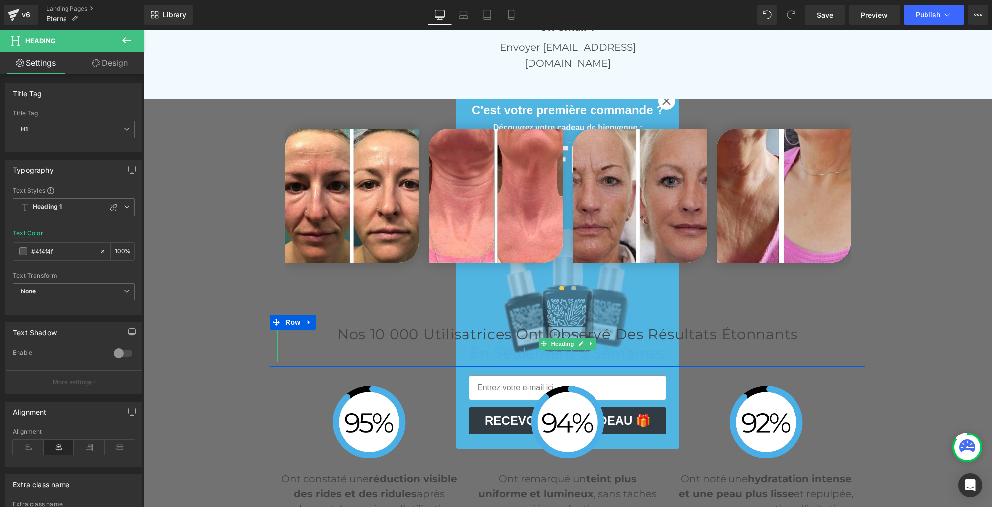
click at [369, 325] on h2 "Nos 10 000 Utilisatrices Ont Observé des Résultats Étonnants" at bounding box center [567, 334] width 581 height 18
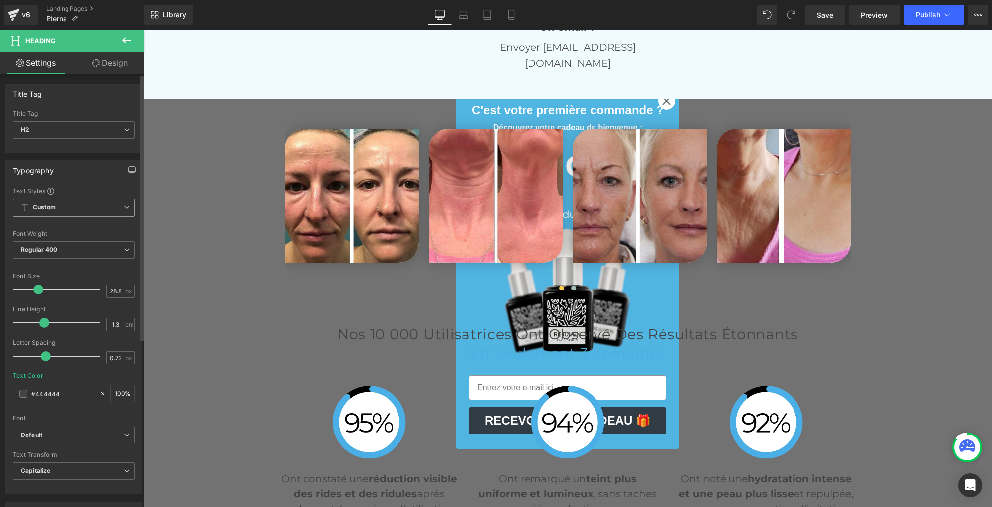
click at [124, 206] on icon at bounding box center [127, 207] width 6 height 6
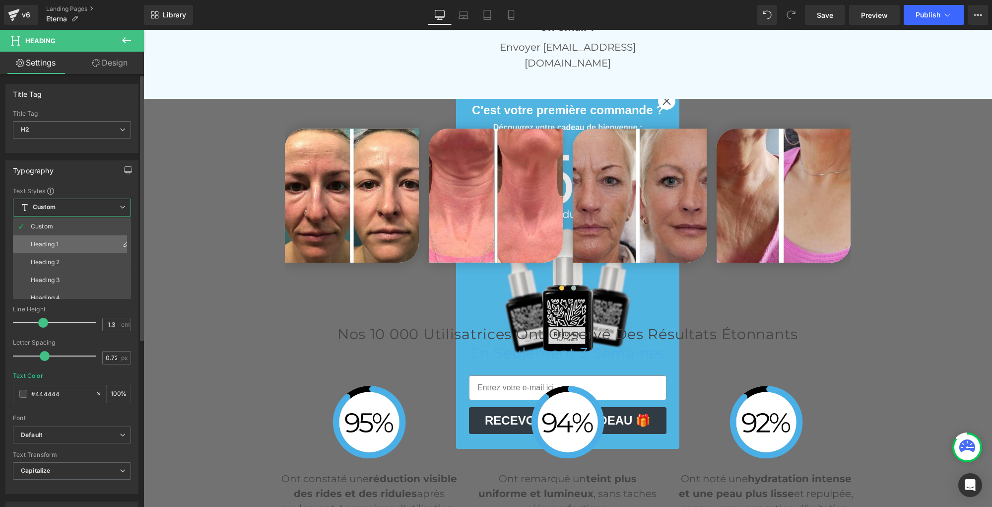
click at [63, 249] on li "Heading 1" at bounding box center [74, 244] width 123 height 18
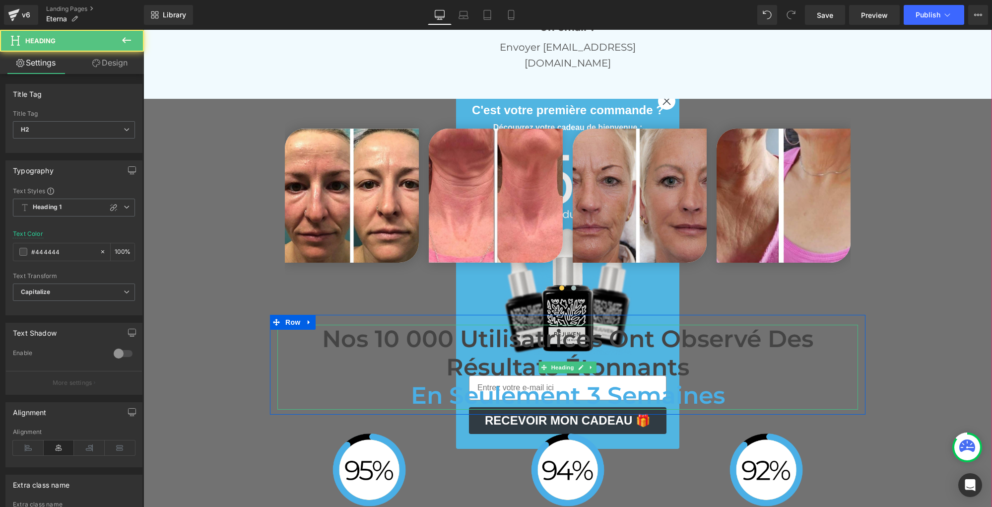
click at [413, 381] on span "en Seulement 3 Semaines" at bounding box center [568, 395] width 314 height 29
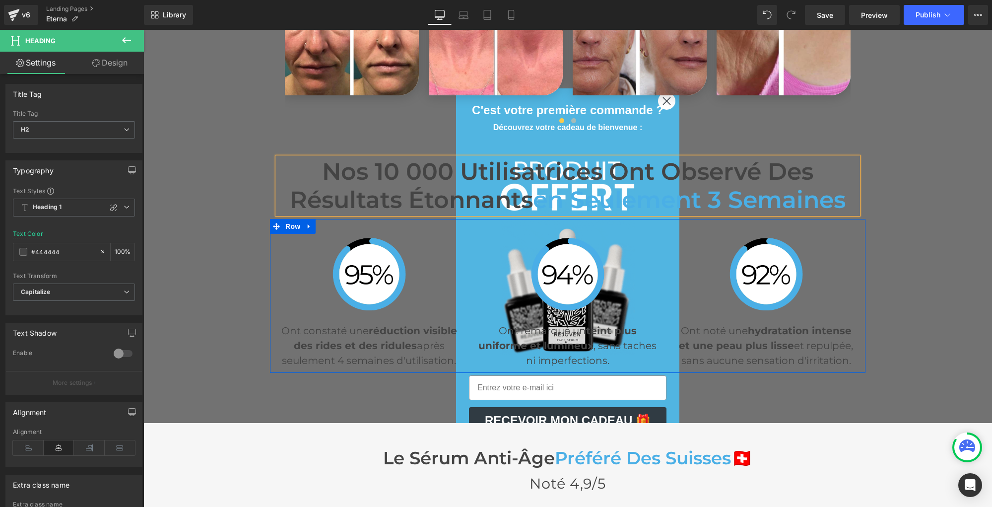
scroll to position [2561, 0]
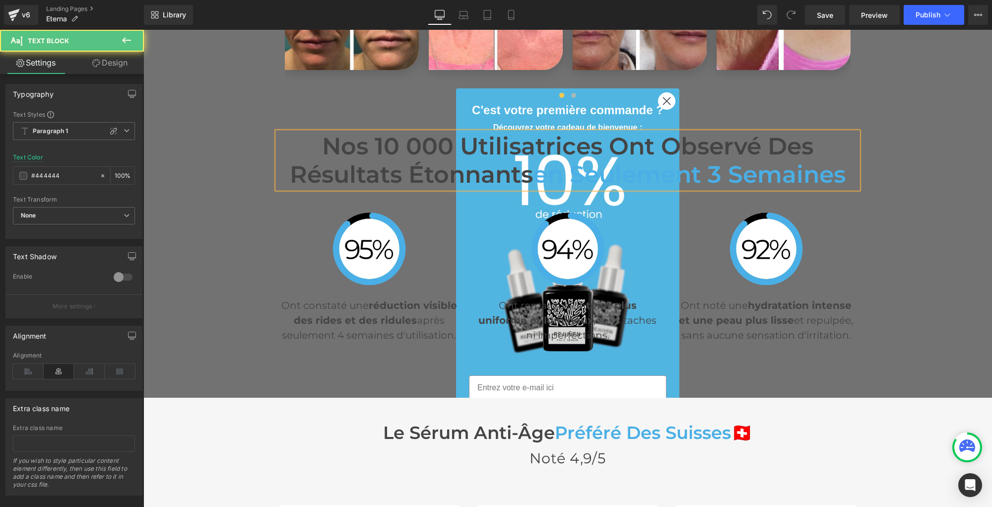
click at [357, 315] on p "Ont constaté une réduction visible des rides et des ridules après seulement 4 s…" at bounding box center [369, 320] width 184 height 45
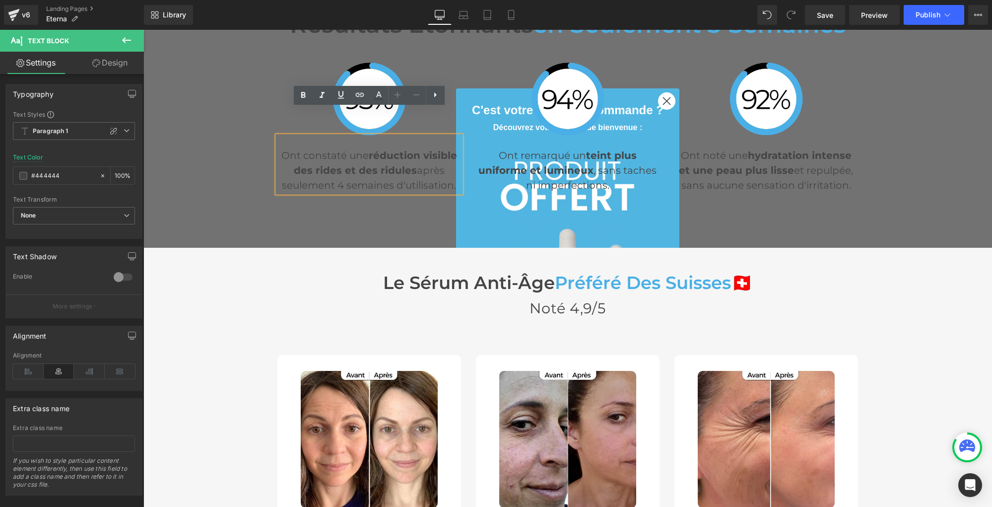
scroll to position [2722, 0]
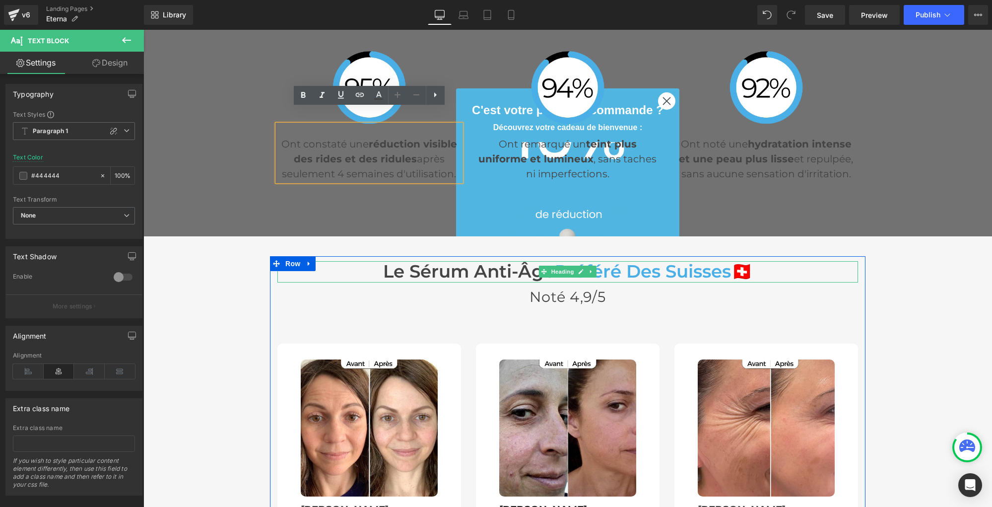
click at [523, 261] on h3 "Le sérum anti-âge Préféré Des Suisses 🇨🇭" at bounding box center [567, 271] width 581 height 21
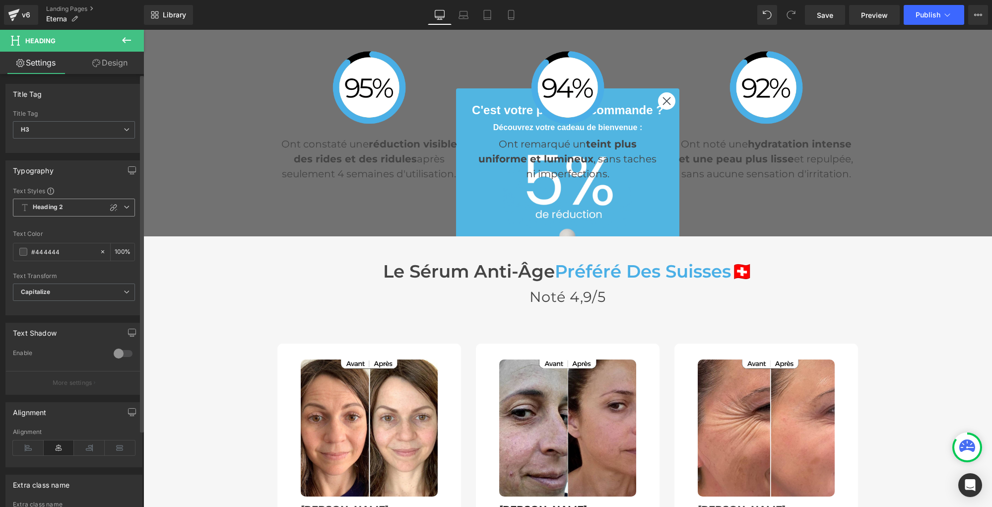
click at [127, 208] on span "Heading 2" at bounding box center [74, 207] width 122 height 18
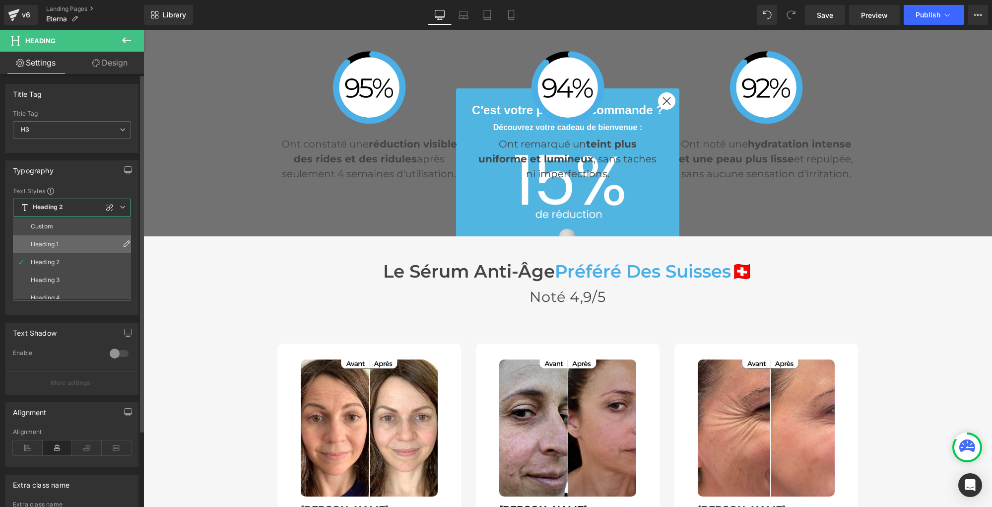
click at [62, 245] on li "Heading 1" at bounding box center [74, 244] width 123 height 18
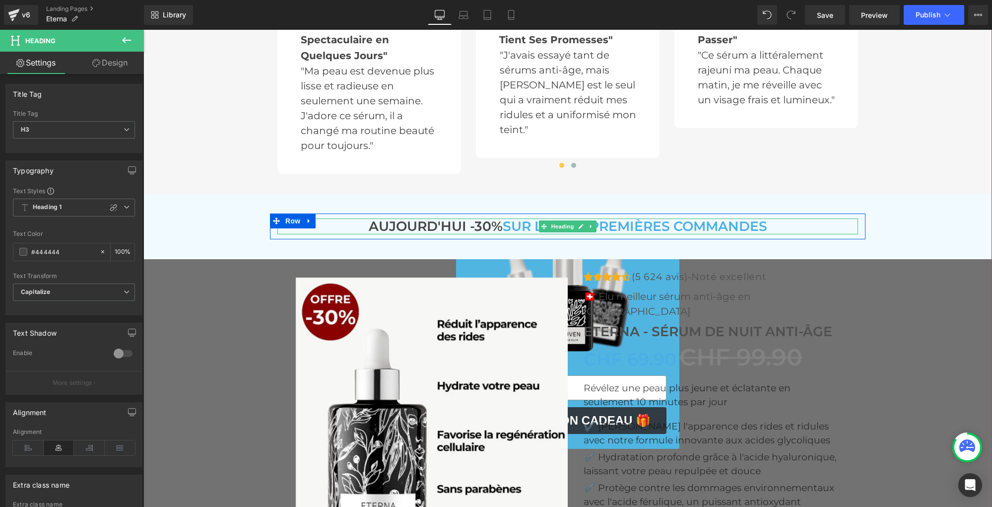
click at [528, 218] on span "SUR LES 100 PREMIÈRES COMMANDES" at bounding box center [635, 226] width 264 height 16
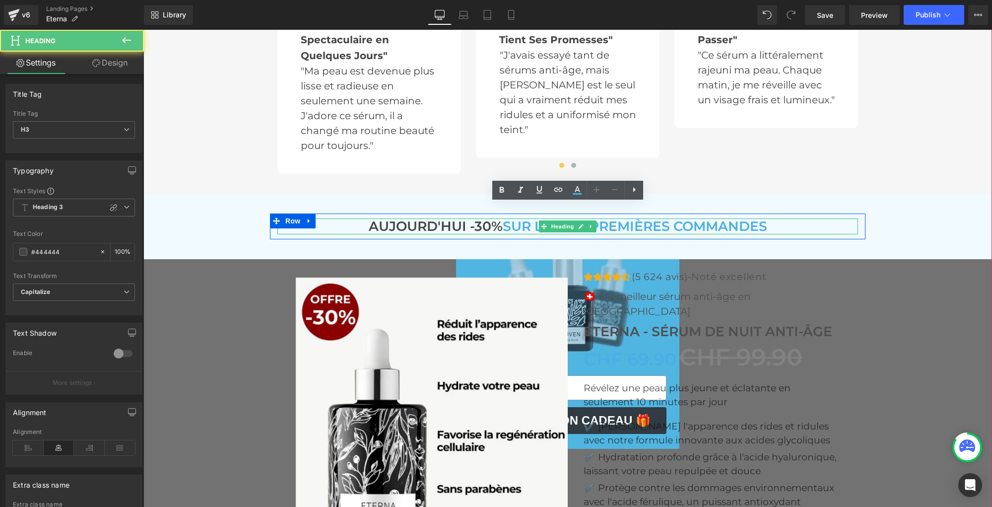
scroll to position [3278, 0]
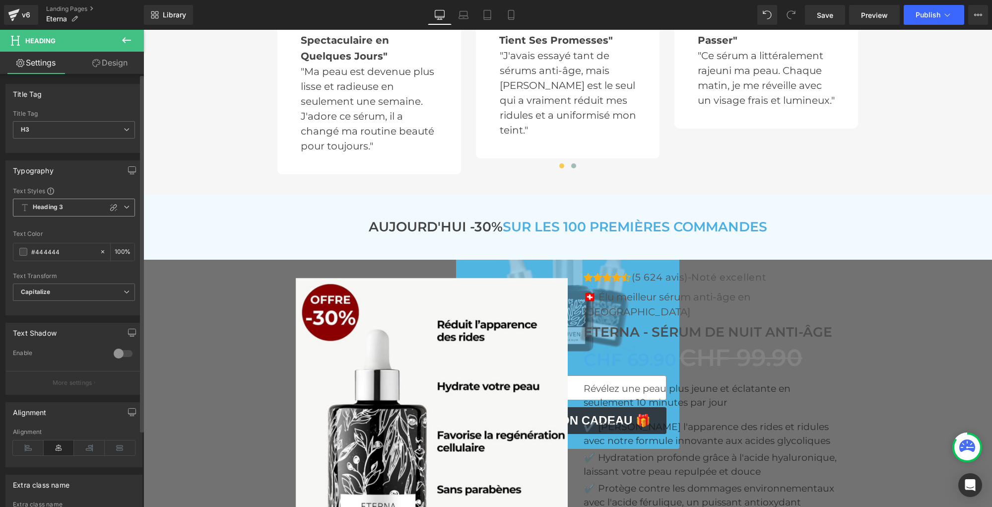
click at [124, 204] on icon at bounding box center [127, 207] width 6 height 6
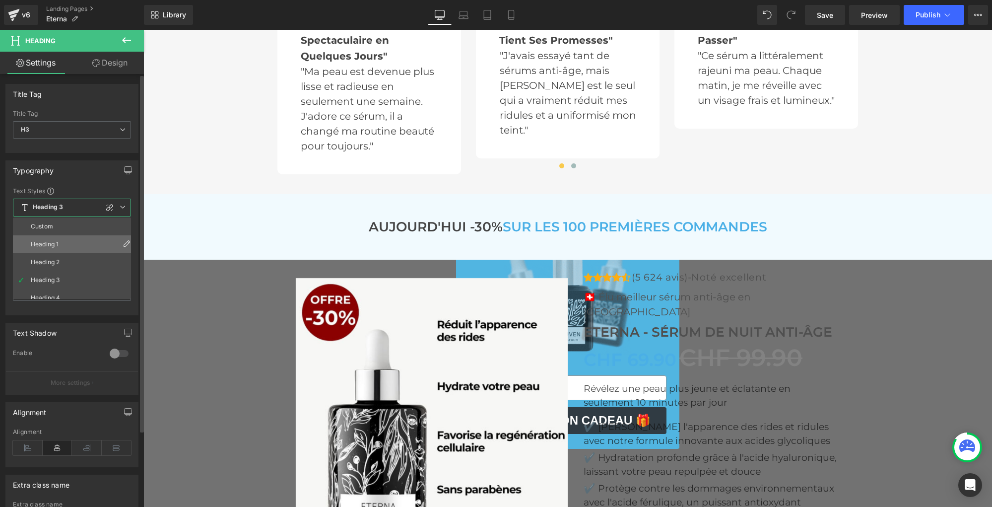
click at [56, 239] on li "Heading 1" at bounding box center [74, 244] width 123 height 18
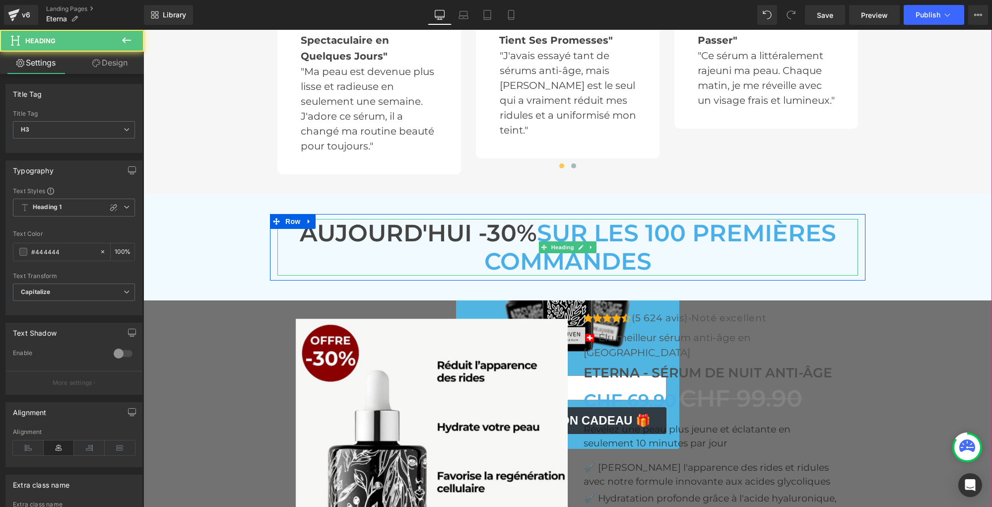
click at [541, 218] on span "SUR LES 100 PREMIÈRES COMMANDES" at bounding box center [660, 246] width 352 height 57
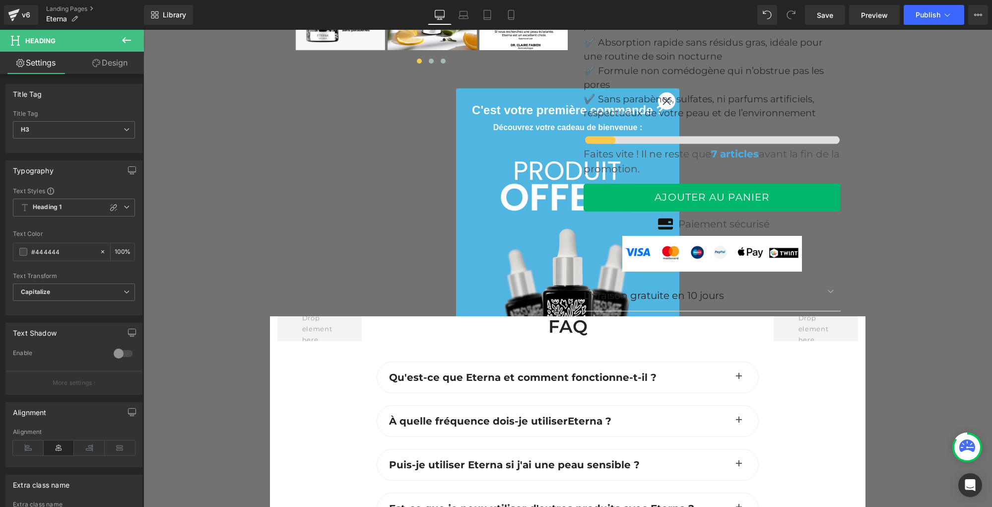
scroll to position [3925, 0]
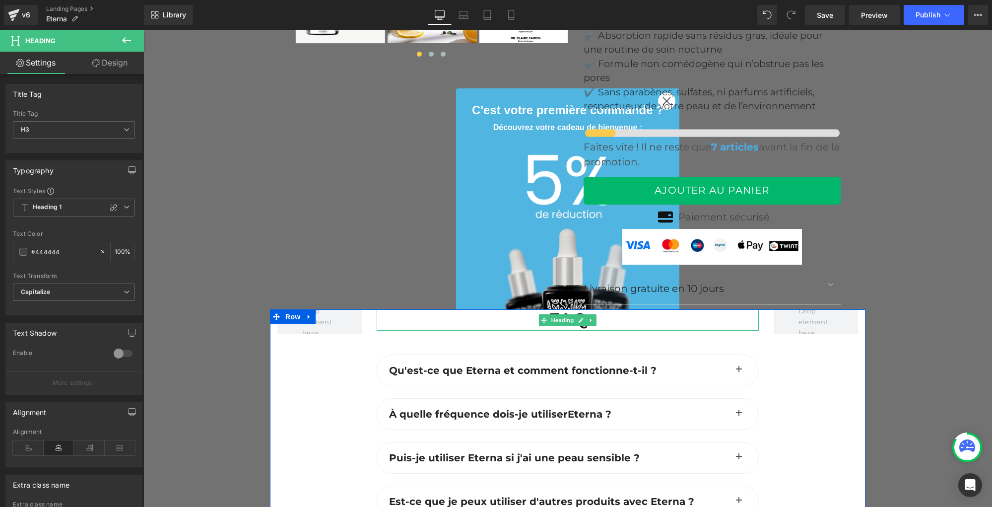
click at [518, 309] on h2 "FAQ" at bounding box center [568, 319] width 382 height 21
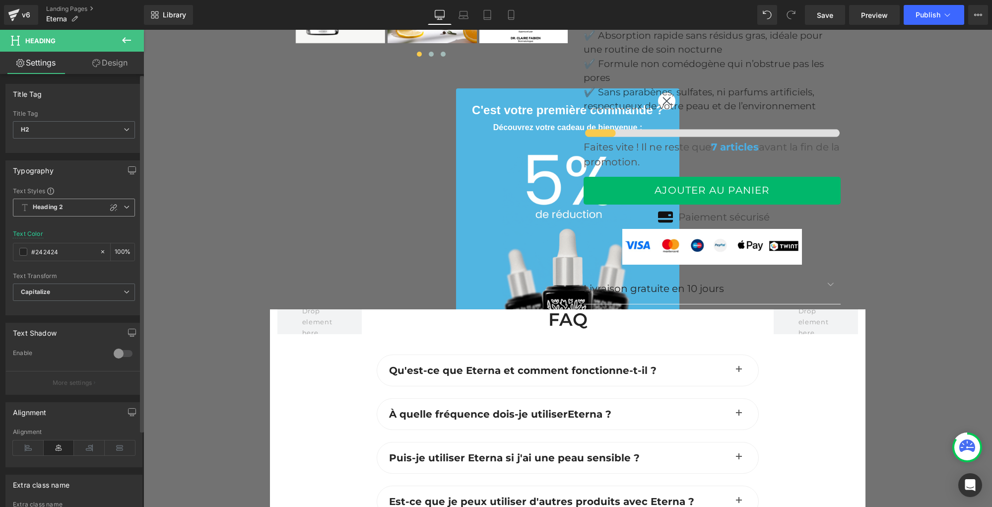
drag, startPoint x: 127, startPoint y: 209, endPoint x: 120, endPoint y: 212, distance: 7.6
click at [127, 209] on span "Heading 2" at bounding box center [74, 207] width 122 height 18
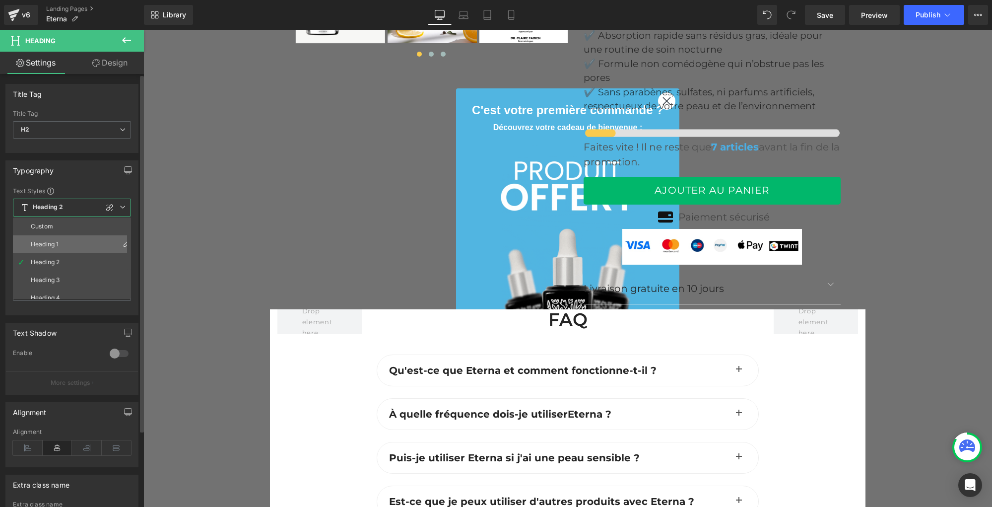
click at [76, 239] on li "Heading 1" at bounding box center [74, 244] width 123 height 18
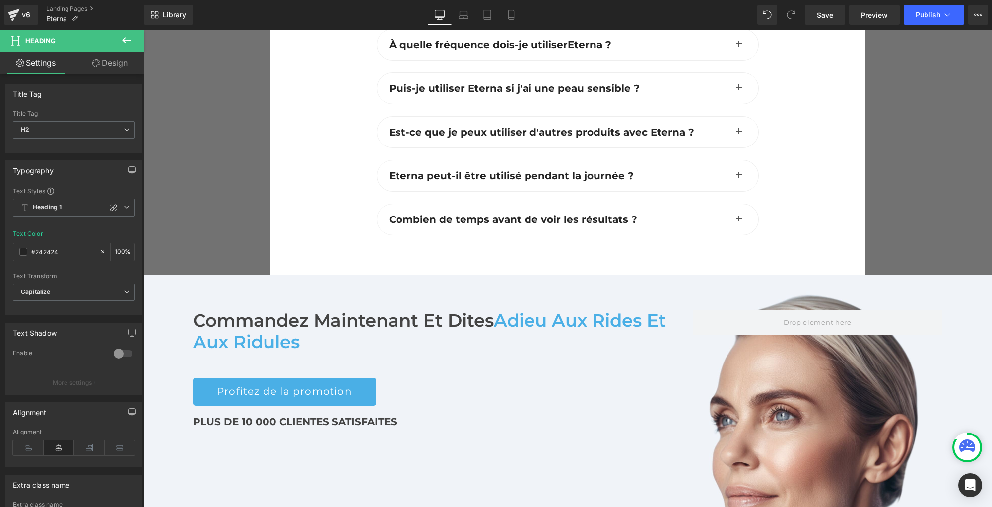
scroll to position [4318, 0]
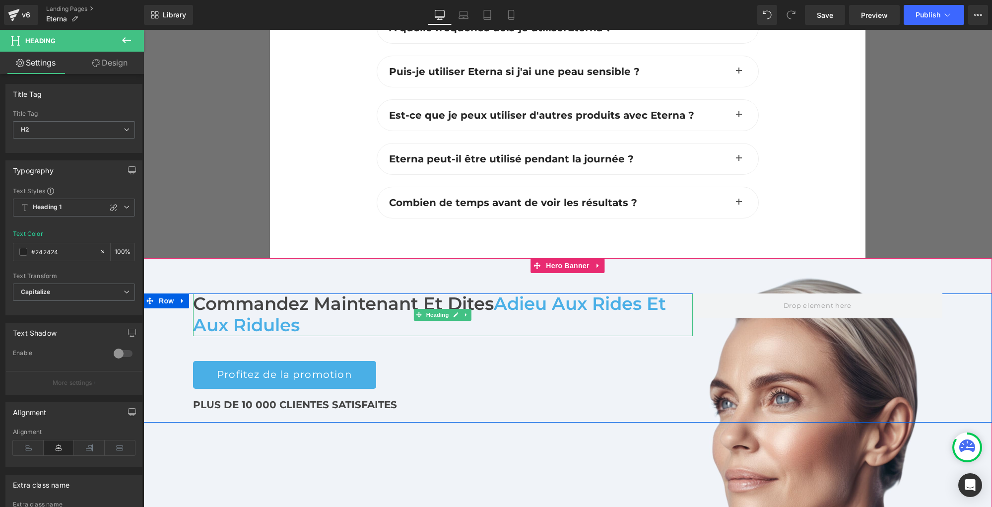
click at [249, 293] on span "Adieu aux rides et aux ridules" at bounding box center [429, 314] width 473 height 43
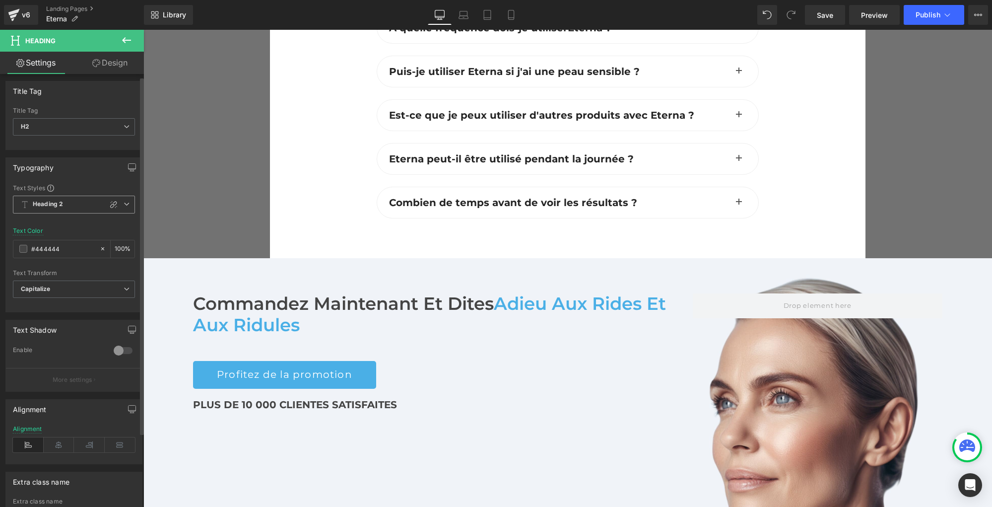
click at [124, 206] on span "Heading 2" at bounding box center [74, 205] width 122 height 18
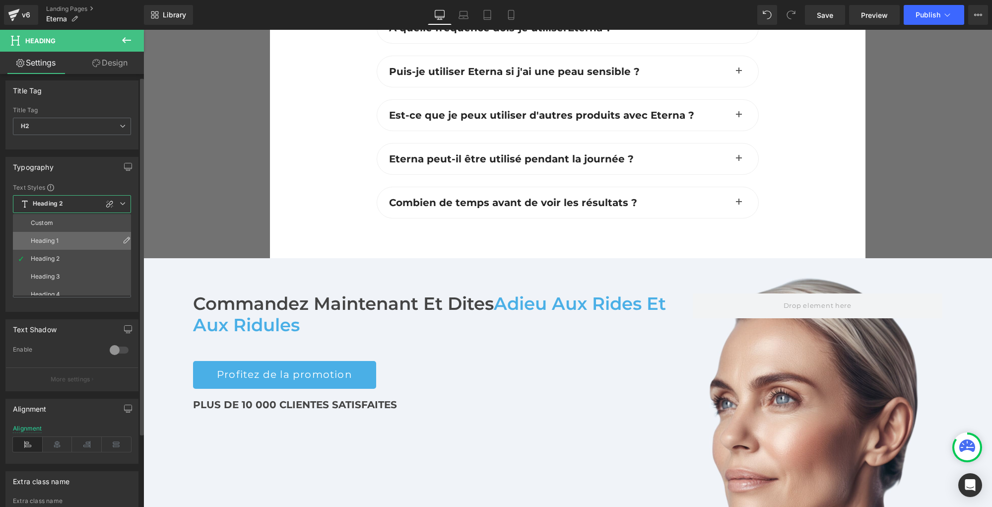
click at [29, 240] on li "Heading 1" at bounding box center [74, 241] width 123 height 18
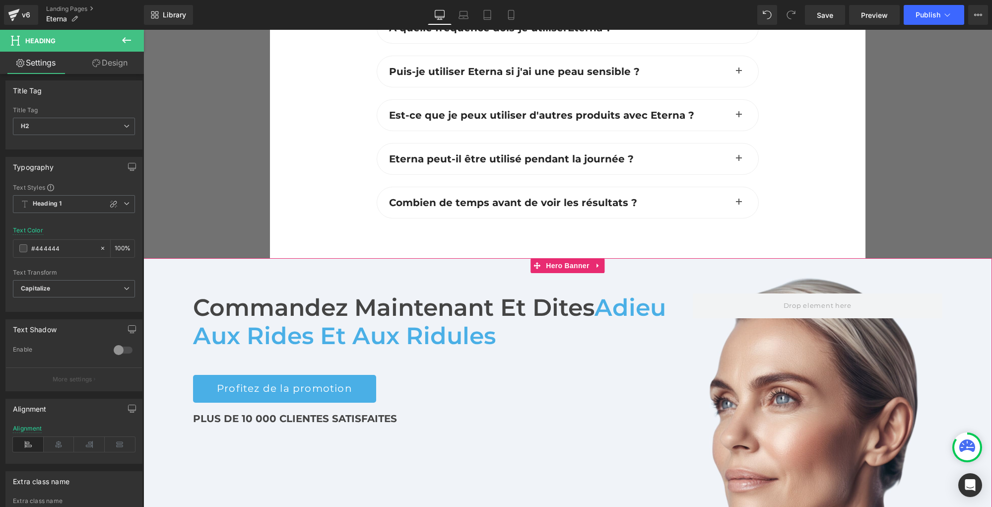
scroll to position [4315, 0]
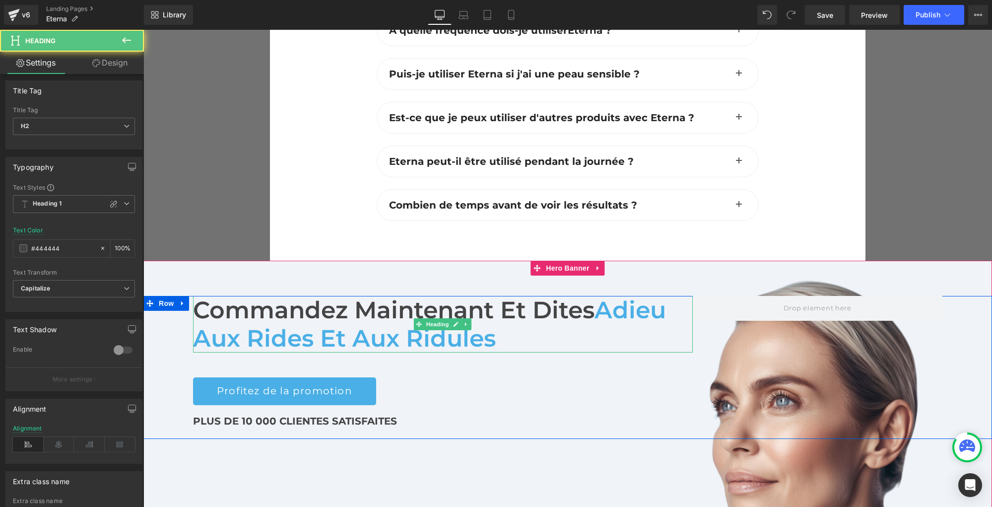
click at [537, 296] on h2 "Commandez maintenant et Dites Adieu aux rides et aux ridules" at bounding box center [443, 324] width 500 height 57
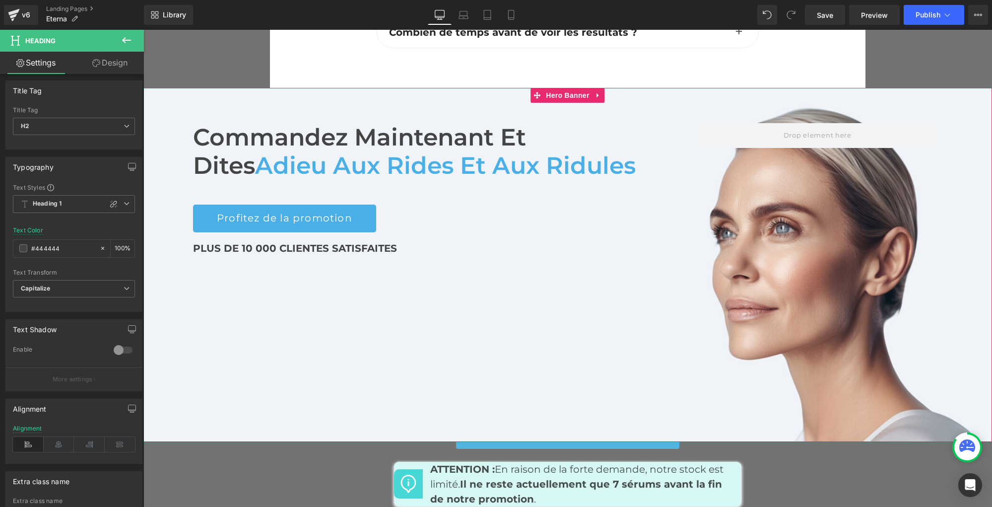
scroll to position [4491, 0]
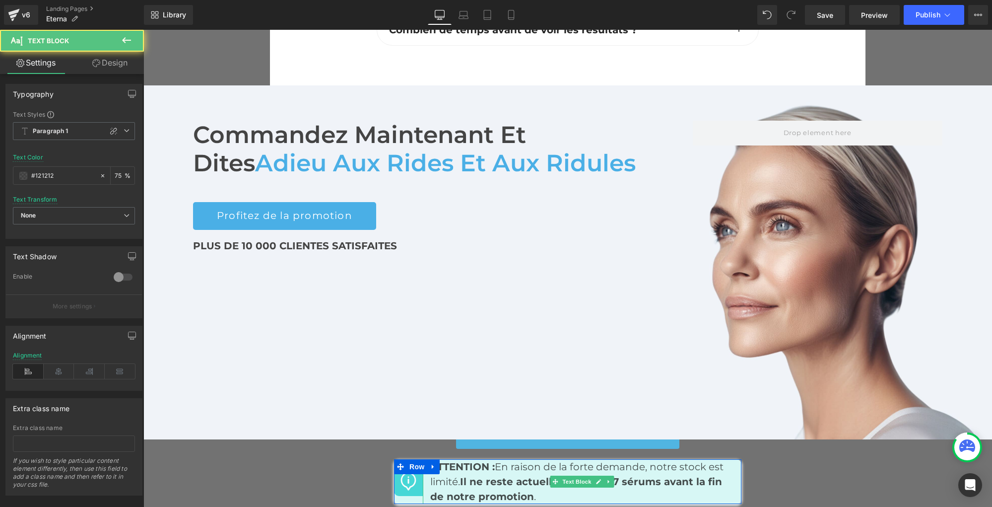
click at [463, 475] on strong "Il ne reste actuellement que 7 sérums avant la fin de notre promotion" at bounding box center [576, 488] width 292 height 27
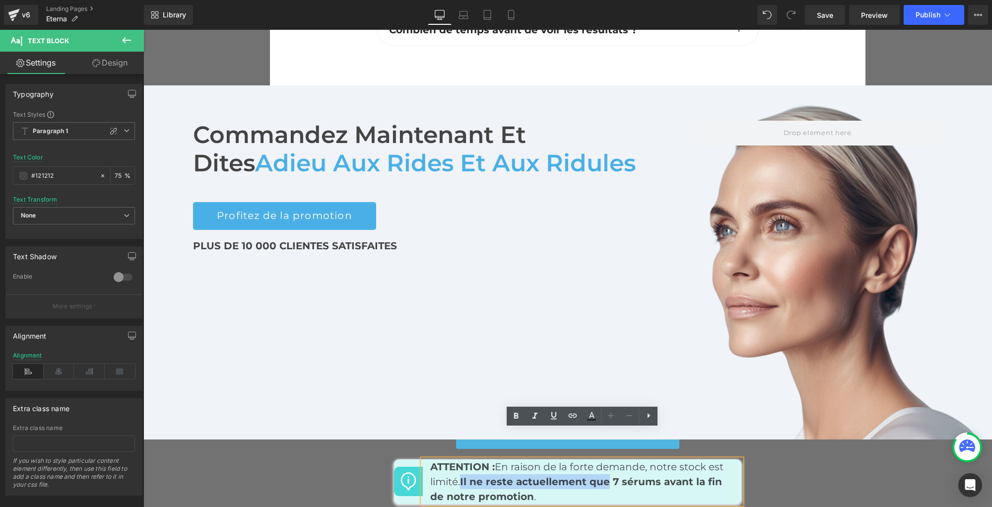
drag, startPoint x: 463, startPoint y: 450, endPoint x: 577, endPoint y: 447, distance: 113.2
click at [607, 475] on strong "Il ne reste actuellement que 7 sérums avant la fin de notre promotion" at bounding box center [576, 488] width 292 height 27
click at [517, 419] on icon at bounding box center [516, 416] width 12 height 12
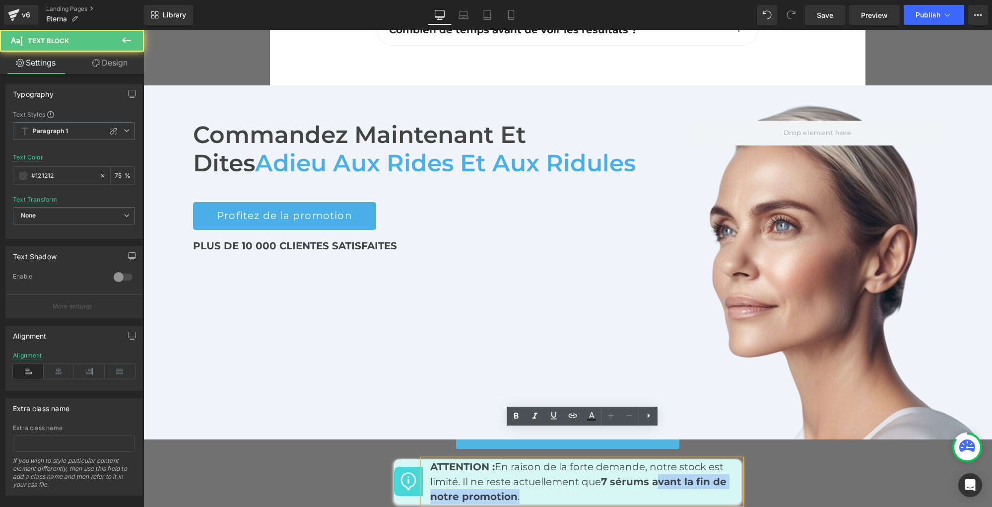
drag, startPoint x: 658, startPoint y: 452, endPoint x: 623, endPoint y: 463, distance: 36.9
click at [623, 463] on p "ATTENTION : En raison de la forte demande, notre stock est limité. Il ne reste …" at bounding box center [582, 481] width 304 height 45
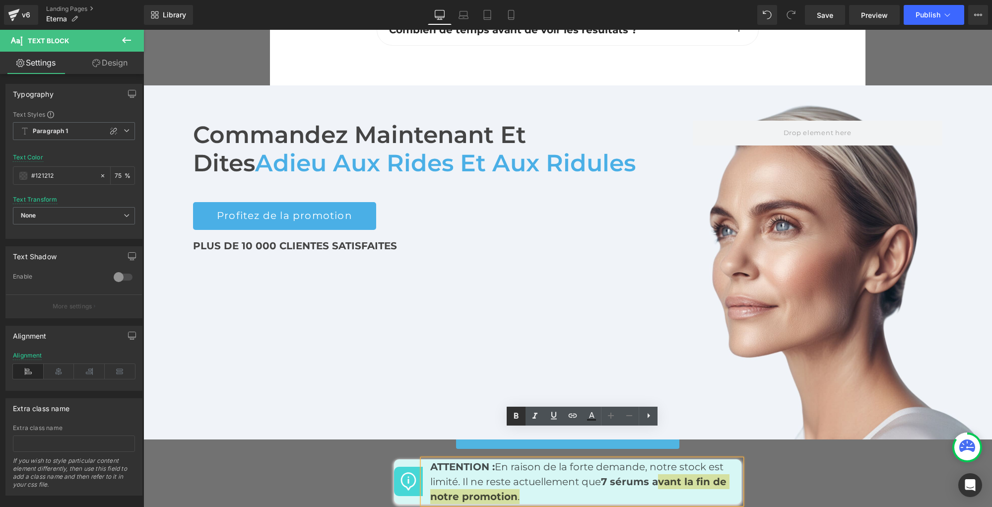
click at [516, 415] on icon at bounding box center [516, 415] width 4 height 6
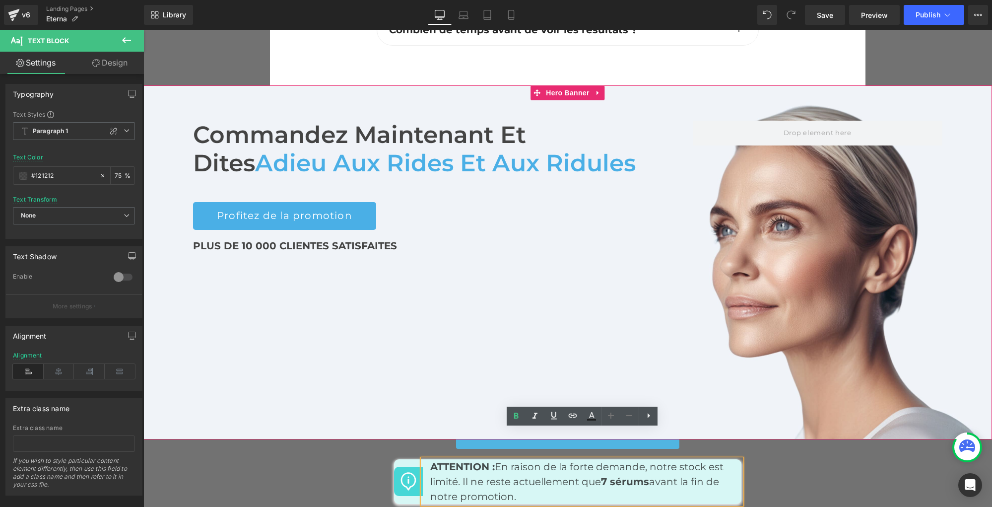
click at [398, 372] on div "Commandez maintenant et Dites Adieu aux rides et aux ridules Heading Profitez d…" at bounding box center [567, 262] width 848 height 354
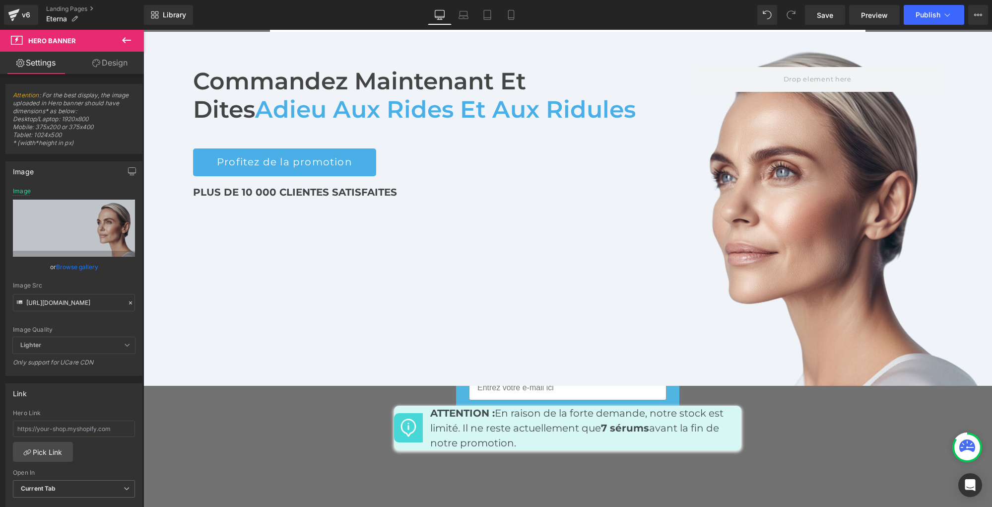
scroll to position [4555, 0]
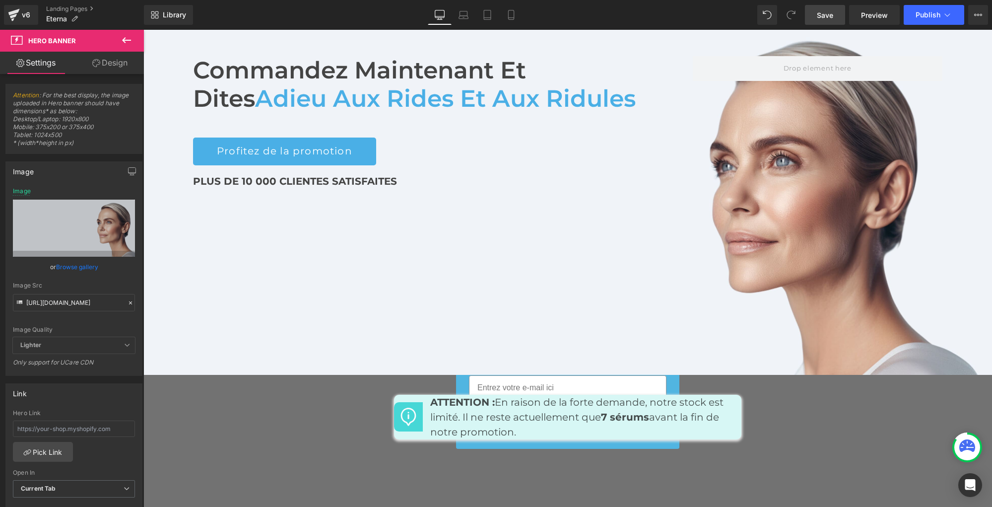
click at [819, 16] on span "Save" at bounding box center [825, 15] width 16 height 10
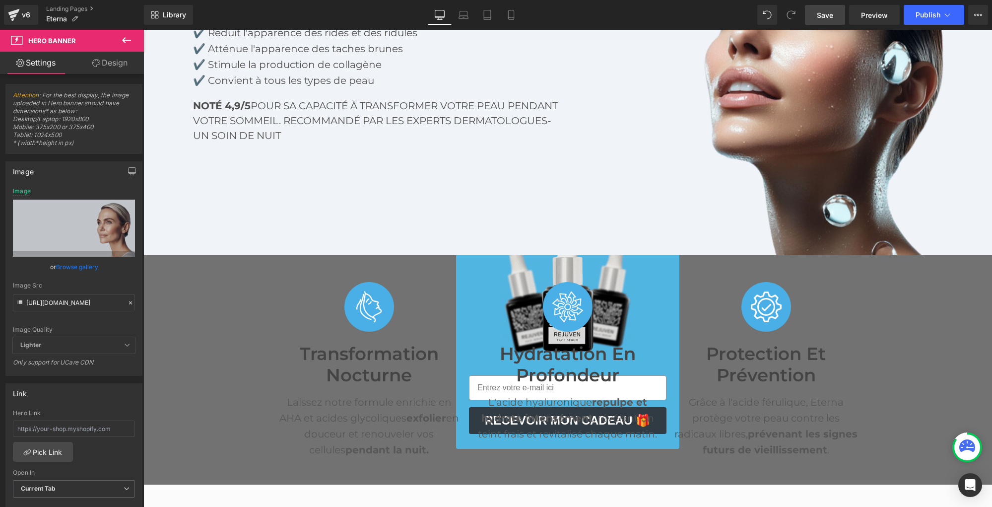
scroll to position [230, 0]
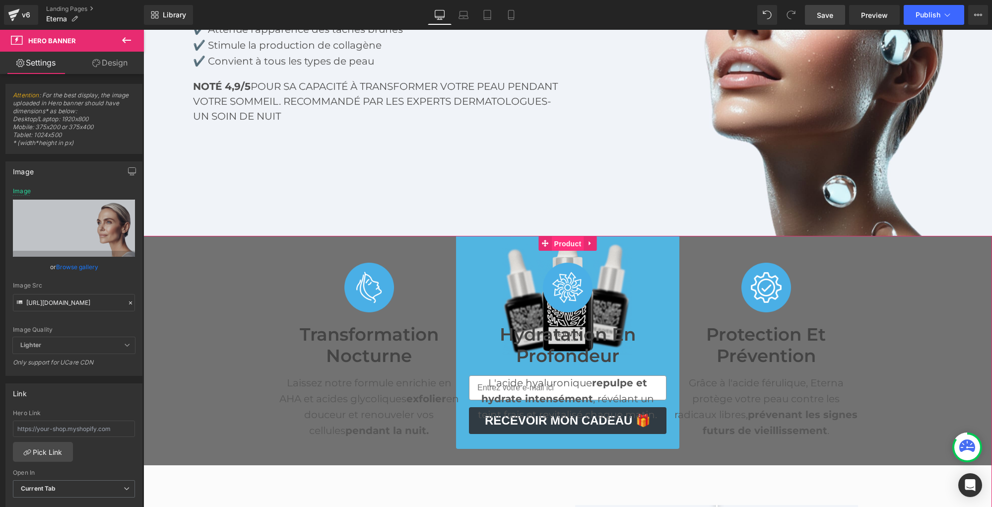
click at [559, 248] on span "Product" at bounding box center [568, 243] width 32 height 15
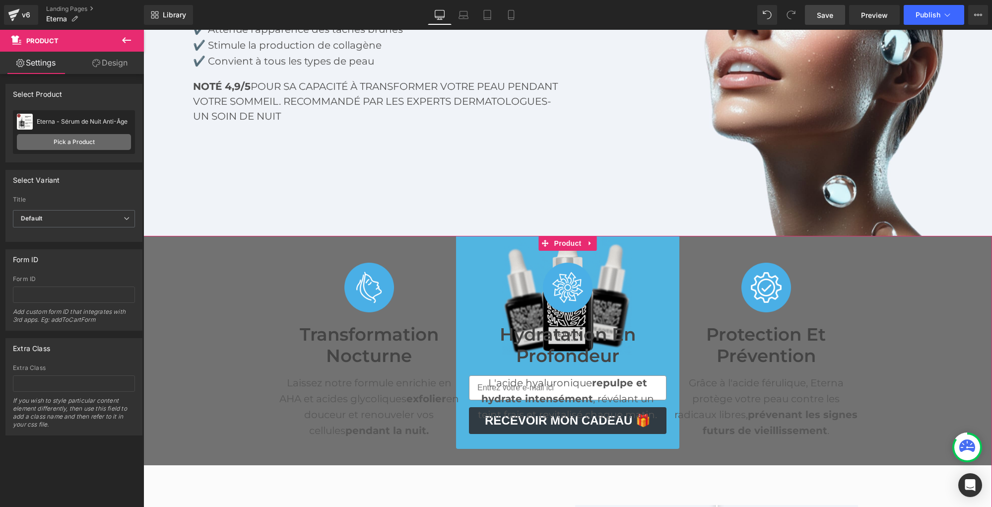
click at [67, 139] on link "Pick a Product" at bounding box center [74, 142] width 114 height 16
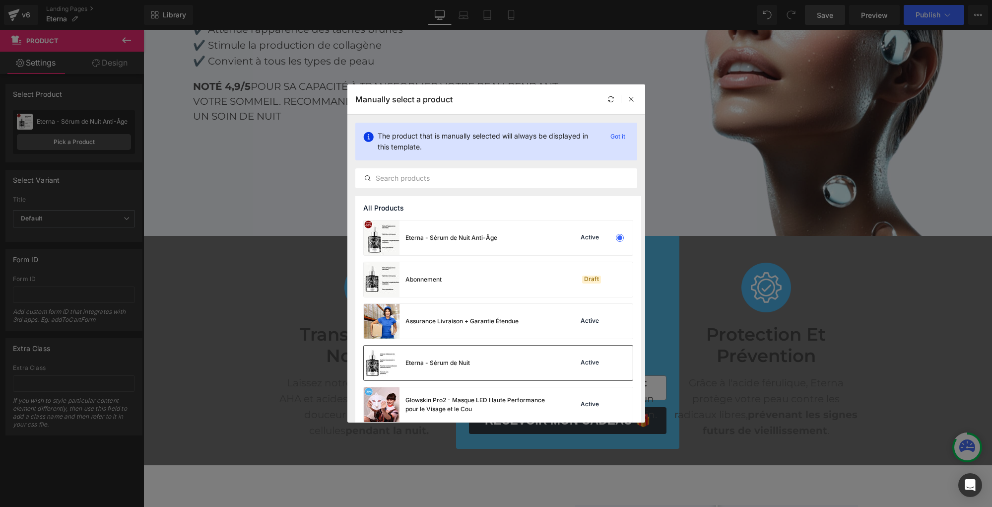
click at [506, 365] on div "Eterna - Sérum de Nuit Active" at bounding box center [498, 362] width 269 height 35
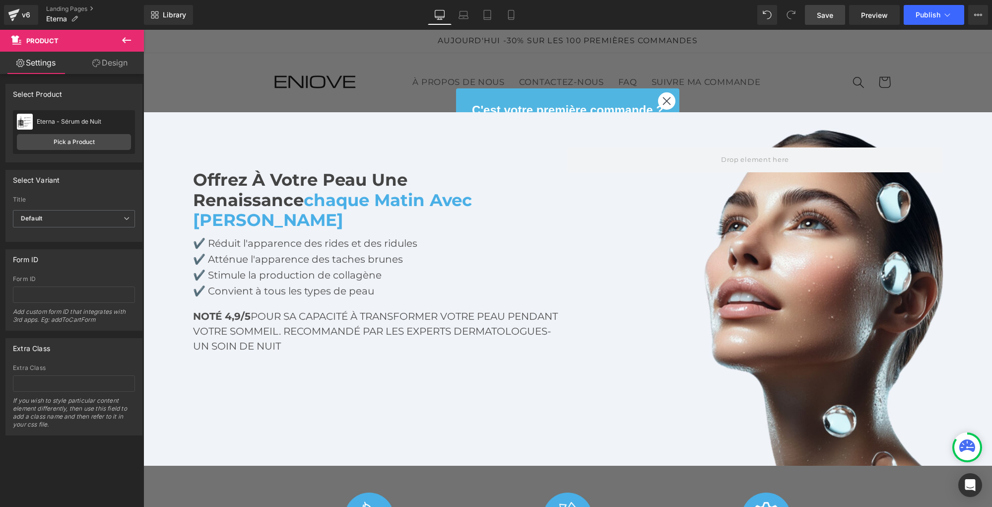
scroll to position [1, 0]
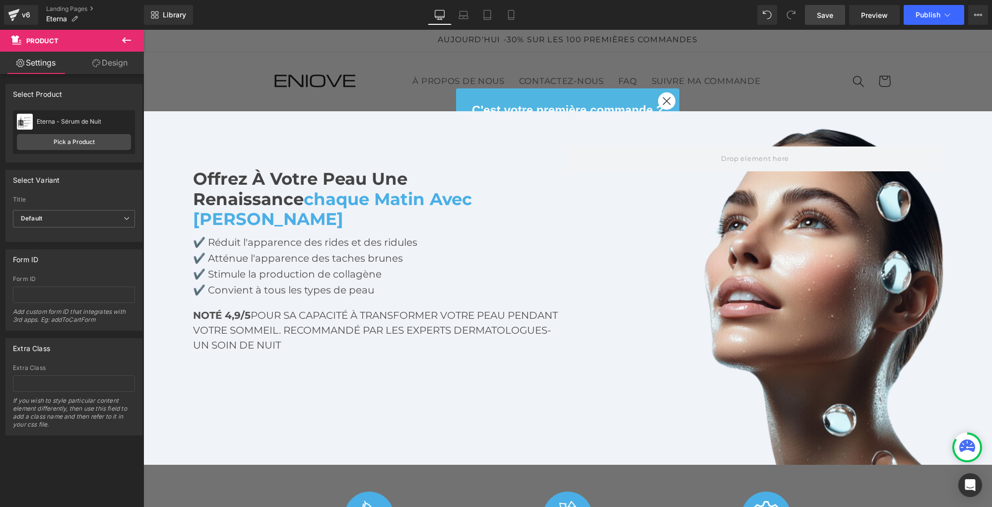
click at [821, 15] on span "Save" at bounding box center [825, 15] width 16 height 10
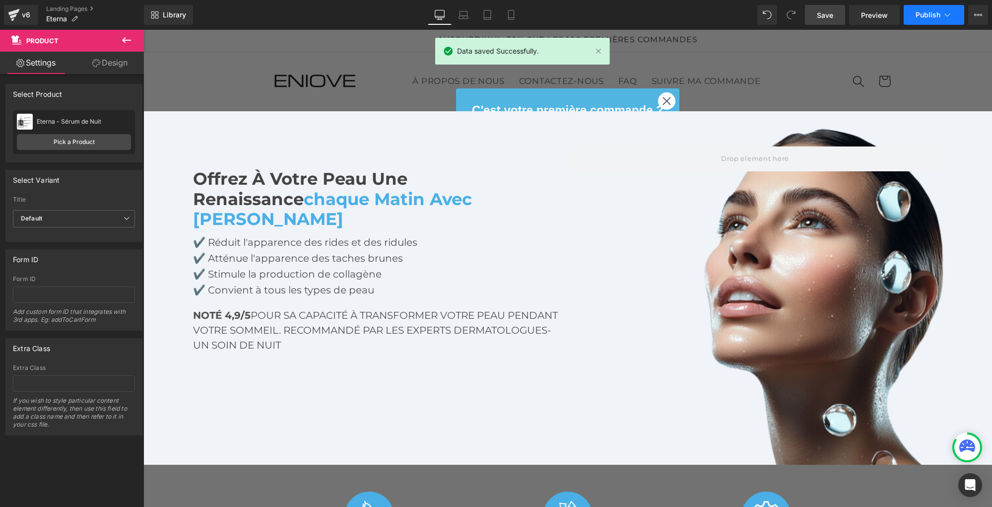
click at [927, 16] on span "Publish" at bounding box center [927, 15] width 25 height 8
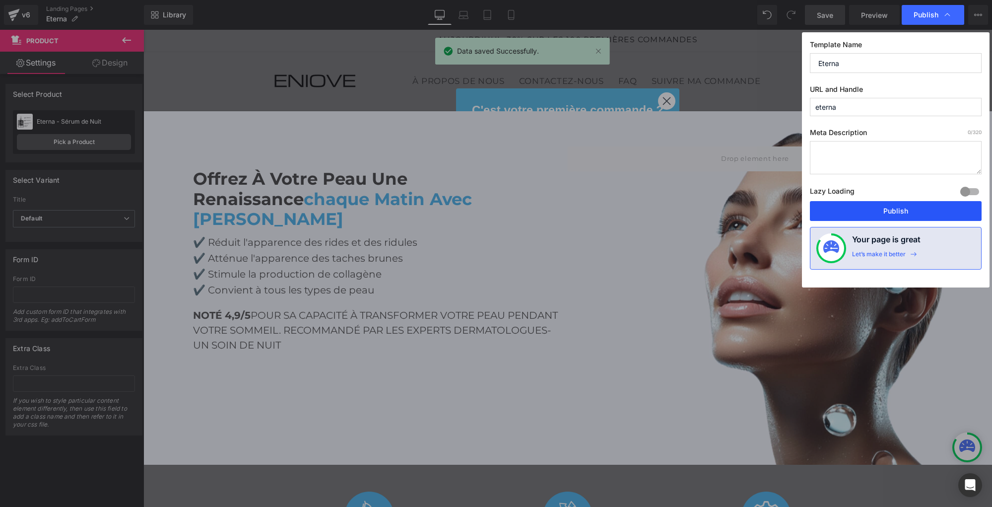
click at [898, 210] on button "Publish" at bounding box center [896, 211] width 172 height 20
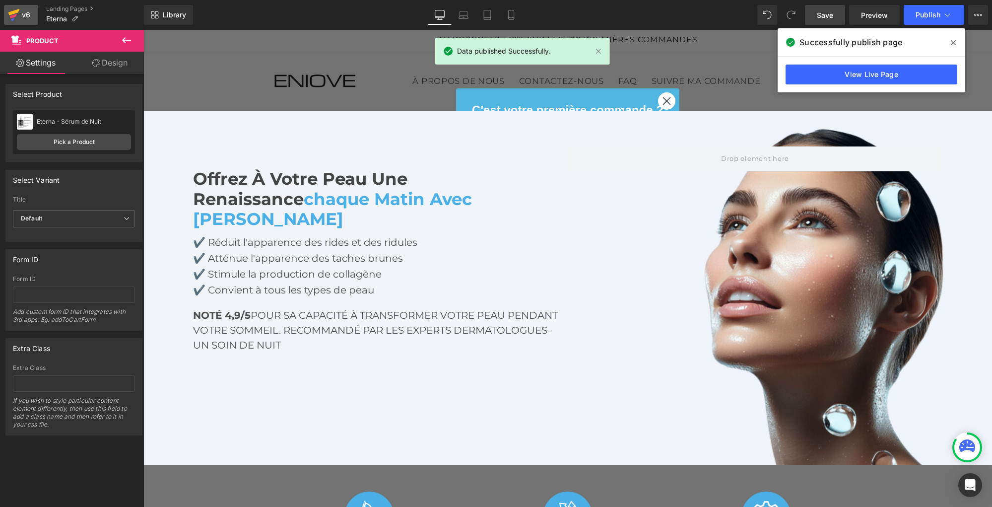
click at [22, 16] on div "v6" at bounding box center [26, 14] width 12 height 13
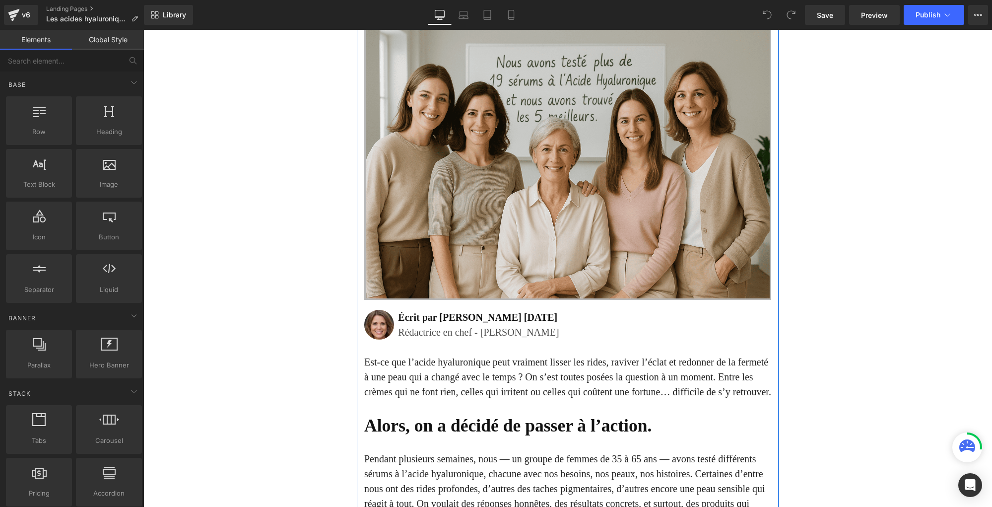
scroll to position [209, 0]
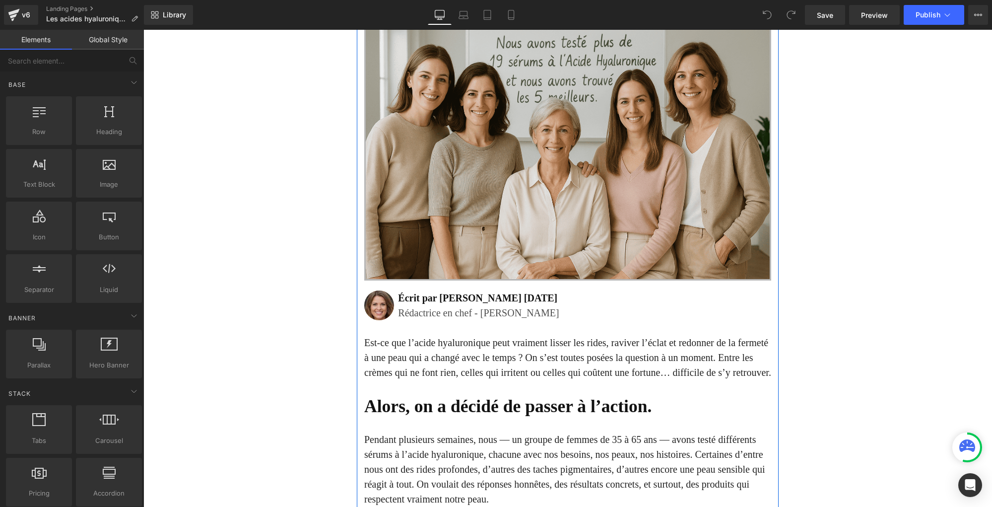
click at [502, 299] on h1 "Écrit par Lisa Martin 5 juin 2025" at bounding box center [584, 297] width 373 height 15
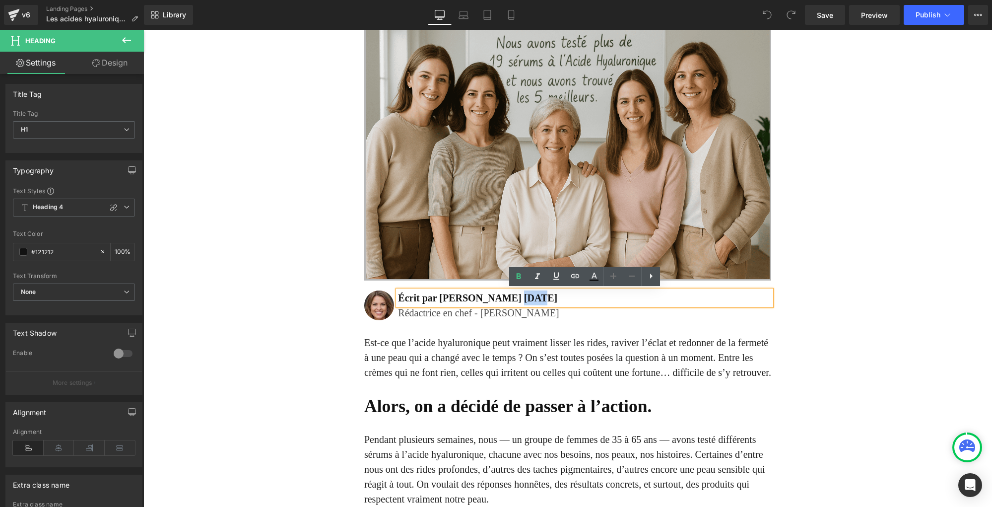
drag, startPoint x: 501, startPoint y: 296, endPoint x: 517, endPoint y: 296, distance: 15.9
click at [517, 296] on h1 "Écrit par Lisa Martin 5 juin 2025" at bounding box center [584, 297] width 373 height 15
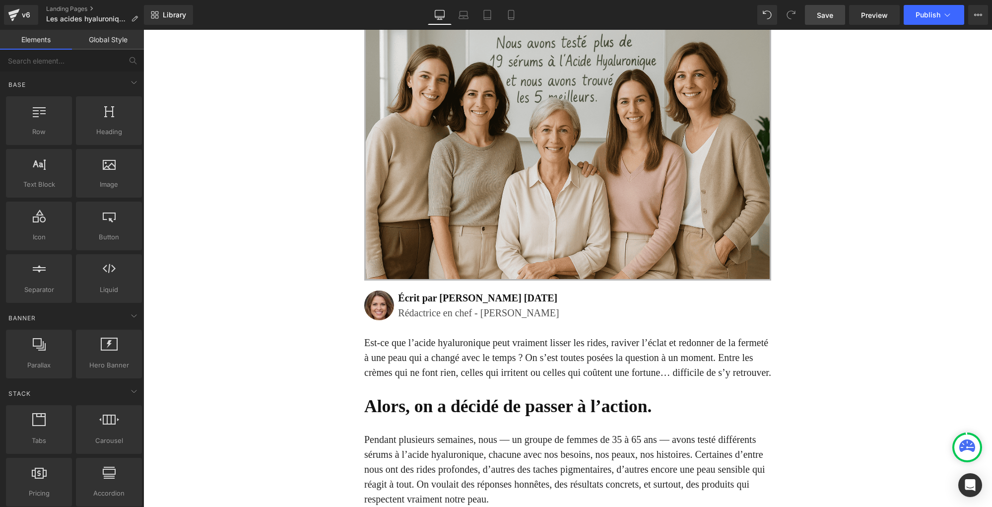
click at [835, 9] on link "Save" at bounding box center [825, 15] width 40 height 20
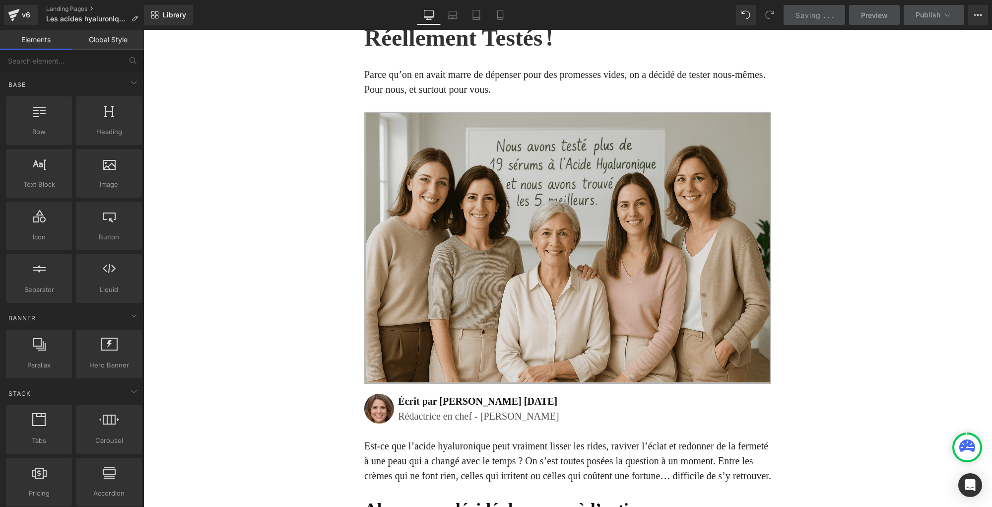
scroll to position [0, 0]
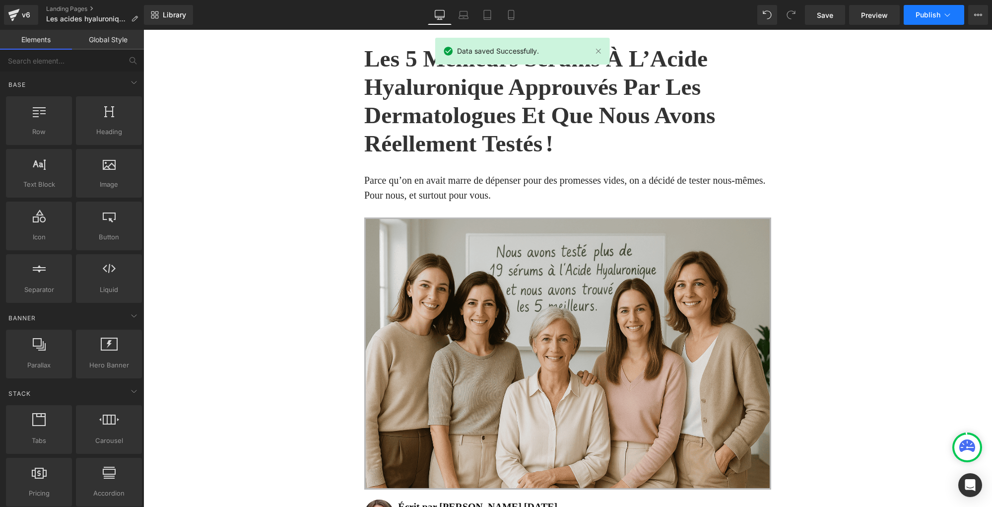
click at [925, 16] on span "Publish" at bounding box center [927, 15] width 25 height 8
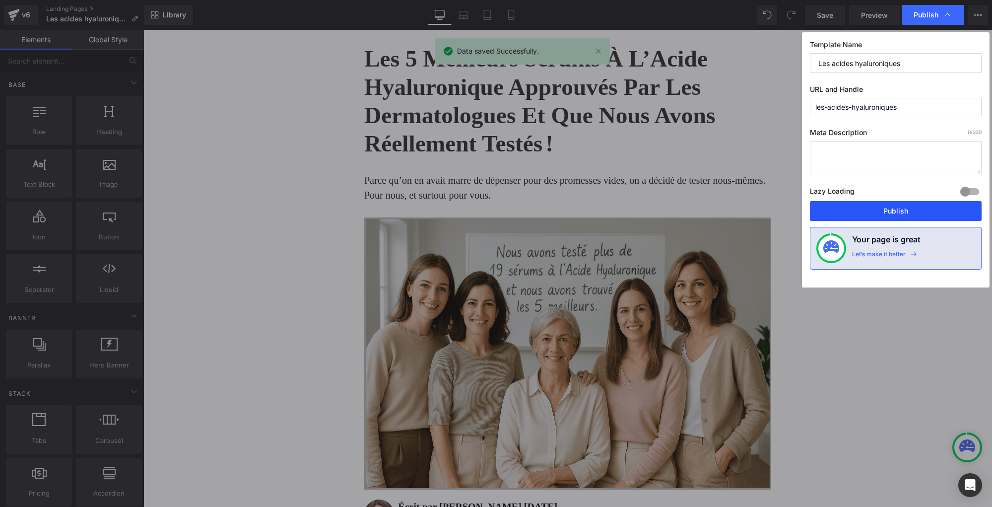
click at [0, 0] on button "Publish" at bounding box center [0, 0] width 0 height 0
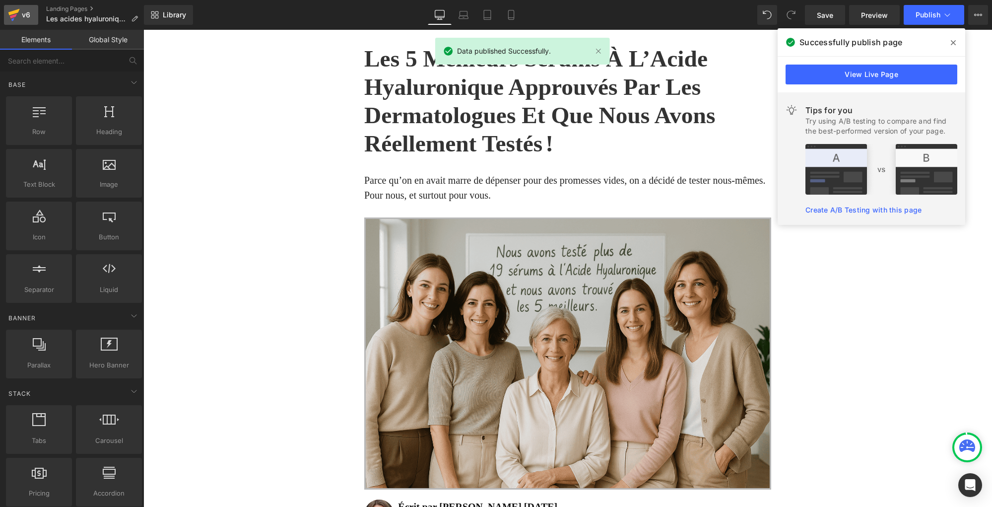
click at [25, 15] on div "v6" at bounding box center [26, 14] width 12 height 13
